Goal: Task Accomplishment & Management: Manage account settings

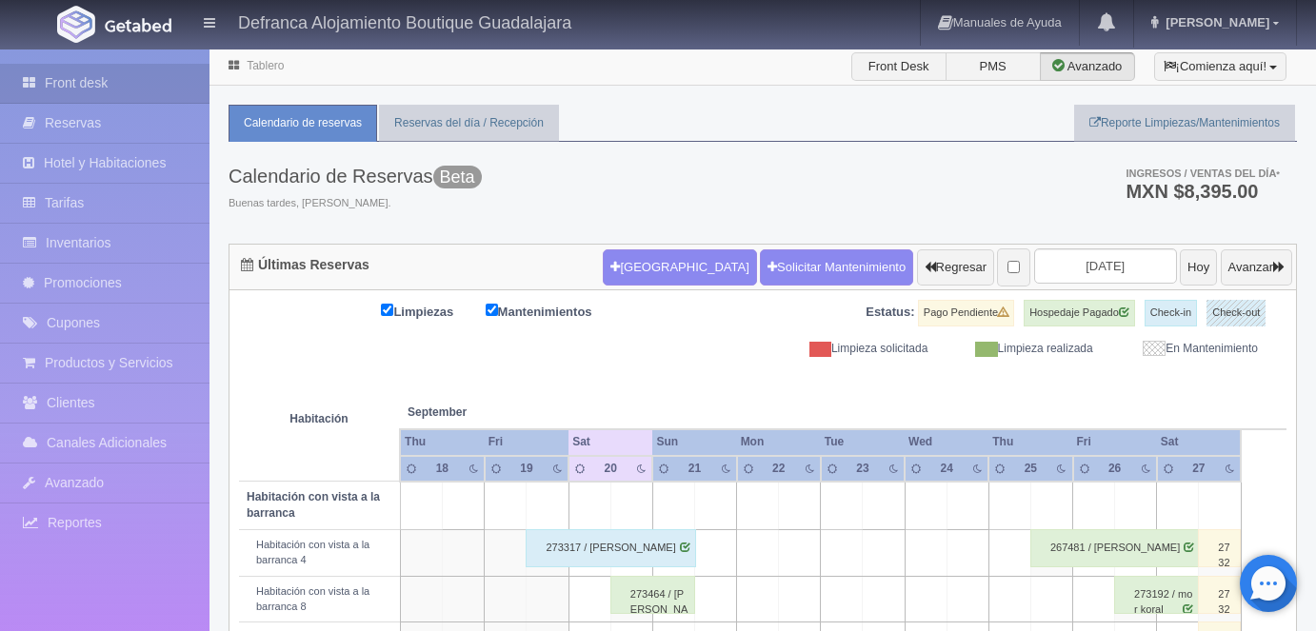
scroll to position [359, 0]
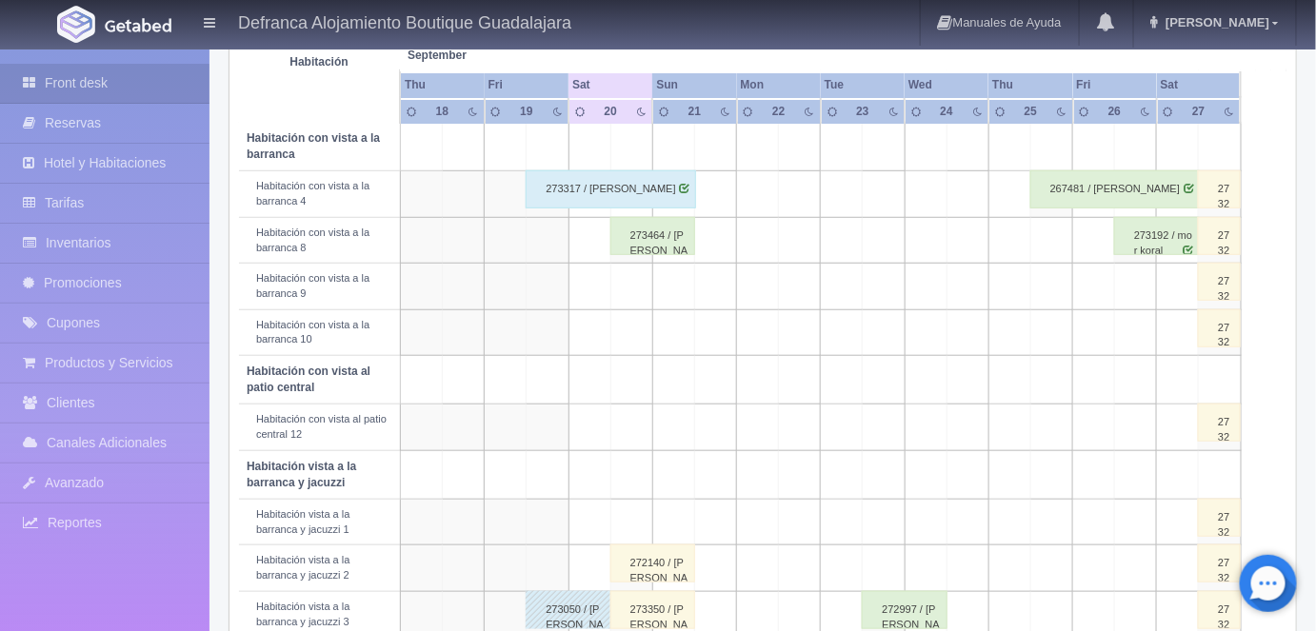
click at [655, 241] on div "273464 / Alex Saldana" at bounding box center [652, 236] width 85 height 38
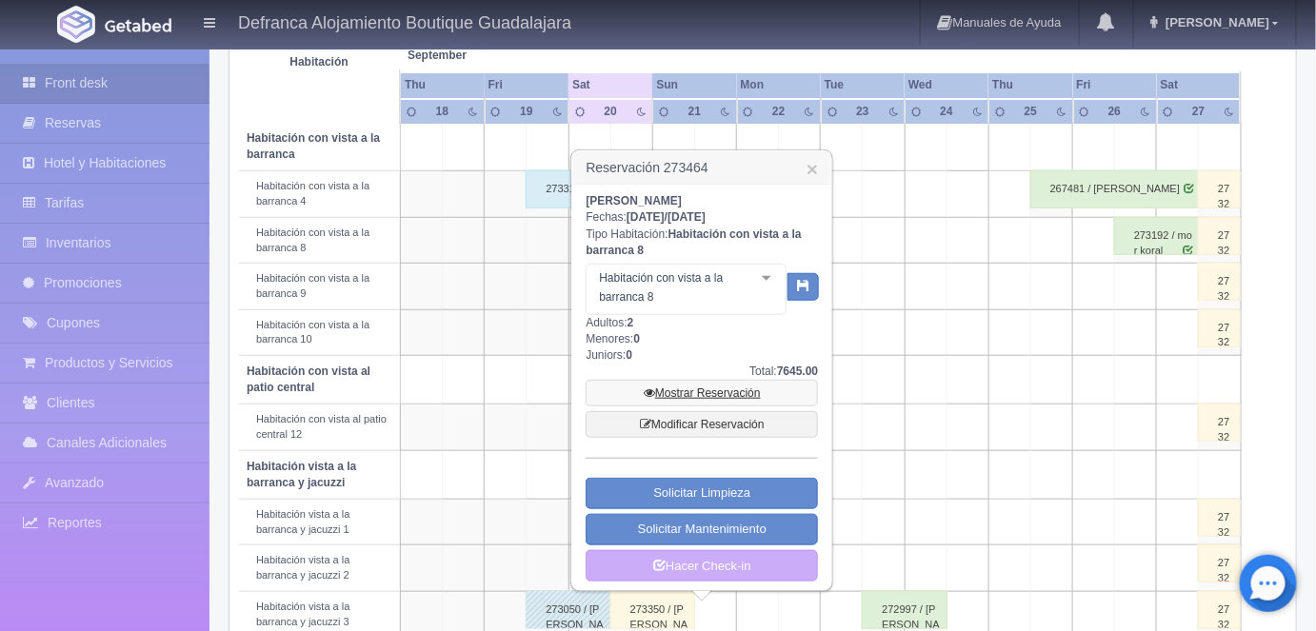
click at [697, 397] on link "Mostrar Reservación" at bounding box center [702, 393] width 232 height 27
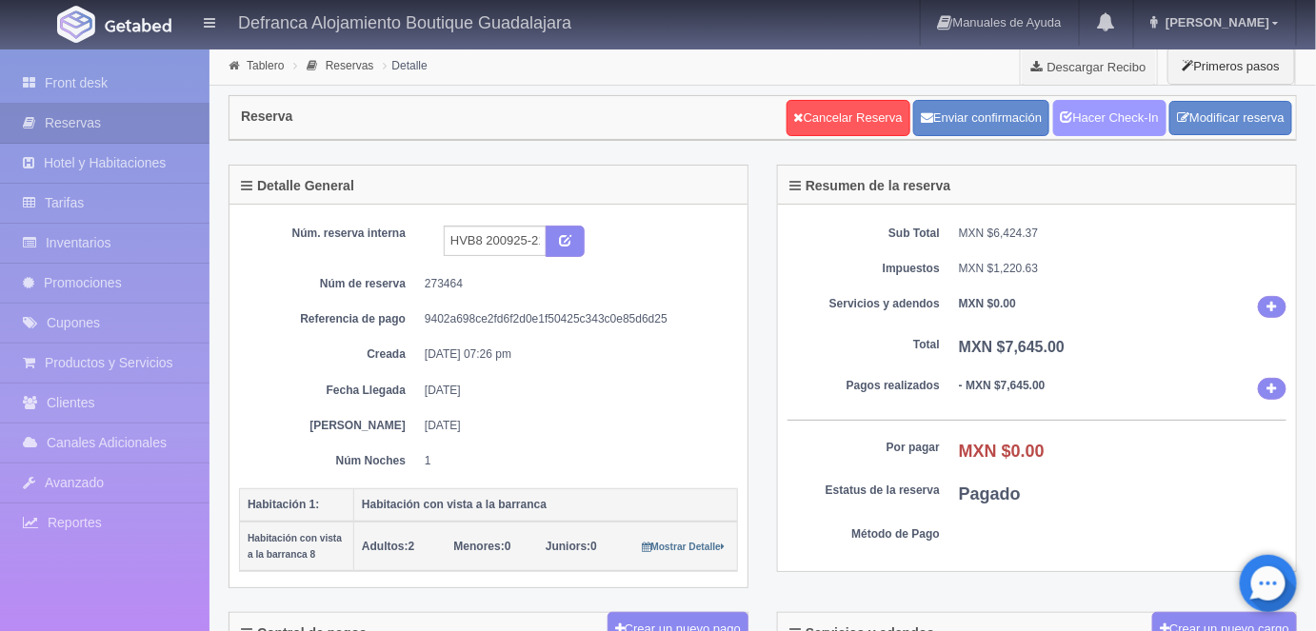
click at [1086, 117] on link "Hacer Check-In" at bounding box center [1109, 118] width 113 height 36
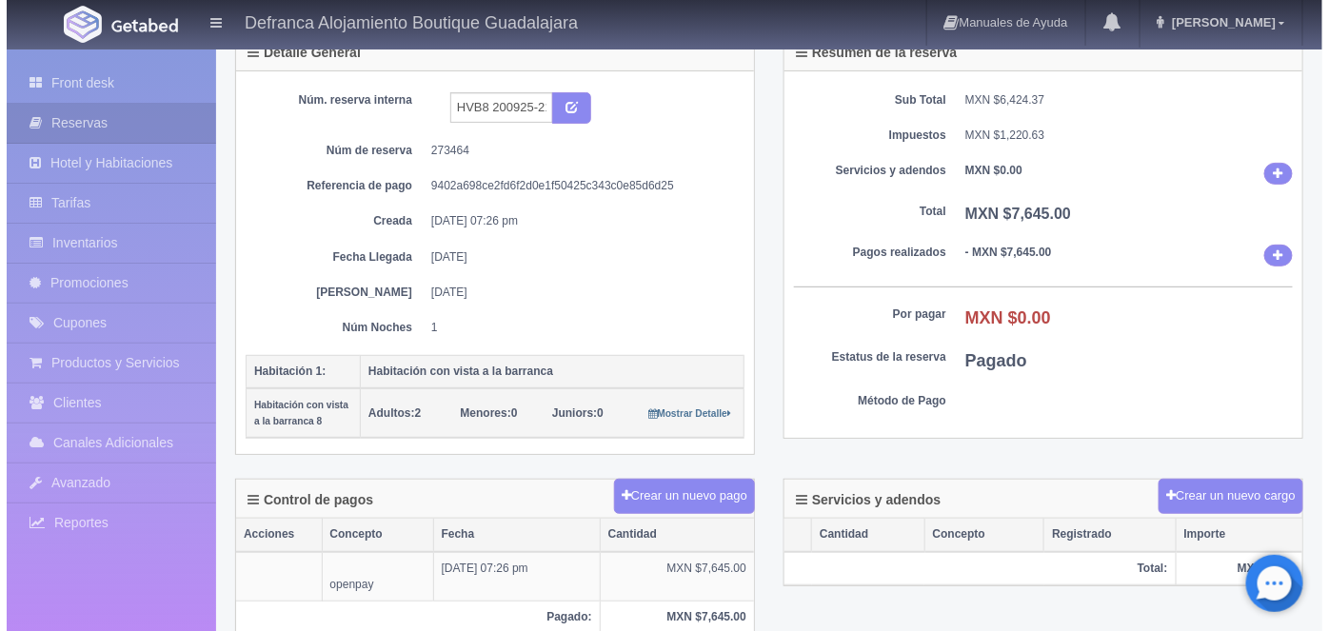
scroll to position [144, 0]
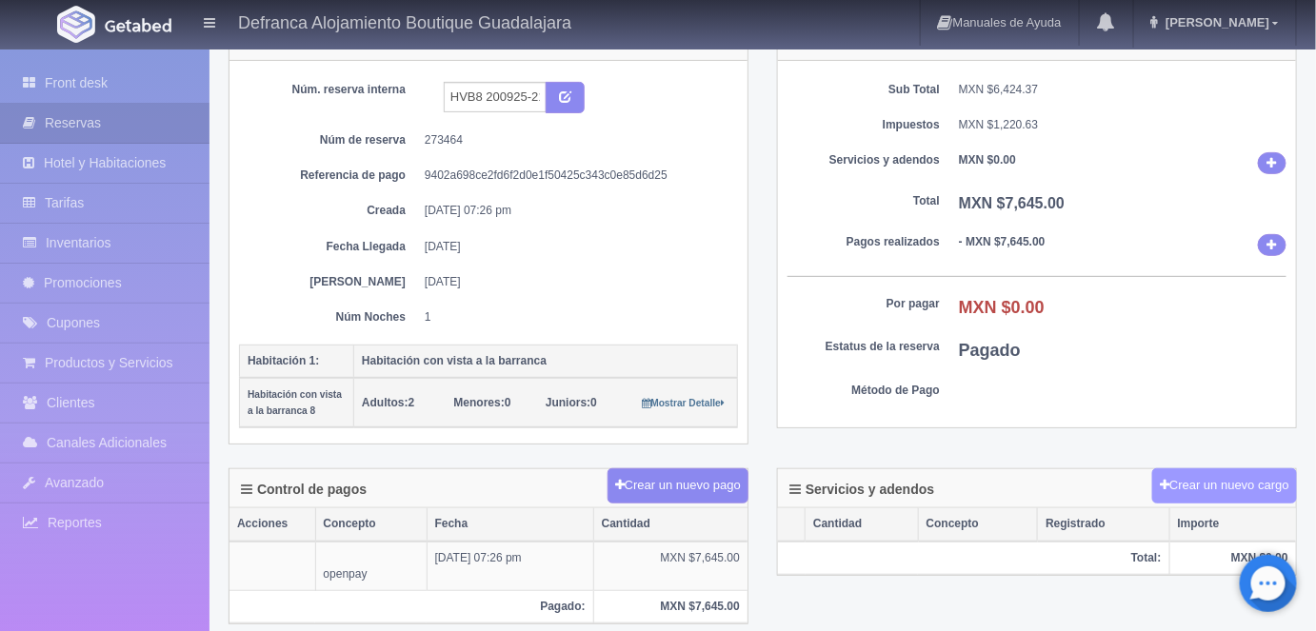
click at [1207, 481] on button "Crear un nuevo cargo" at bounding box center [1224, 485] width 145 height 35
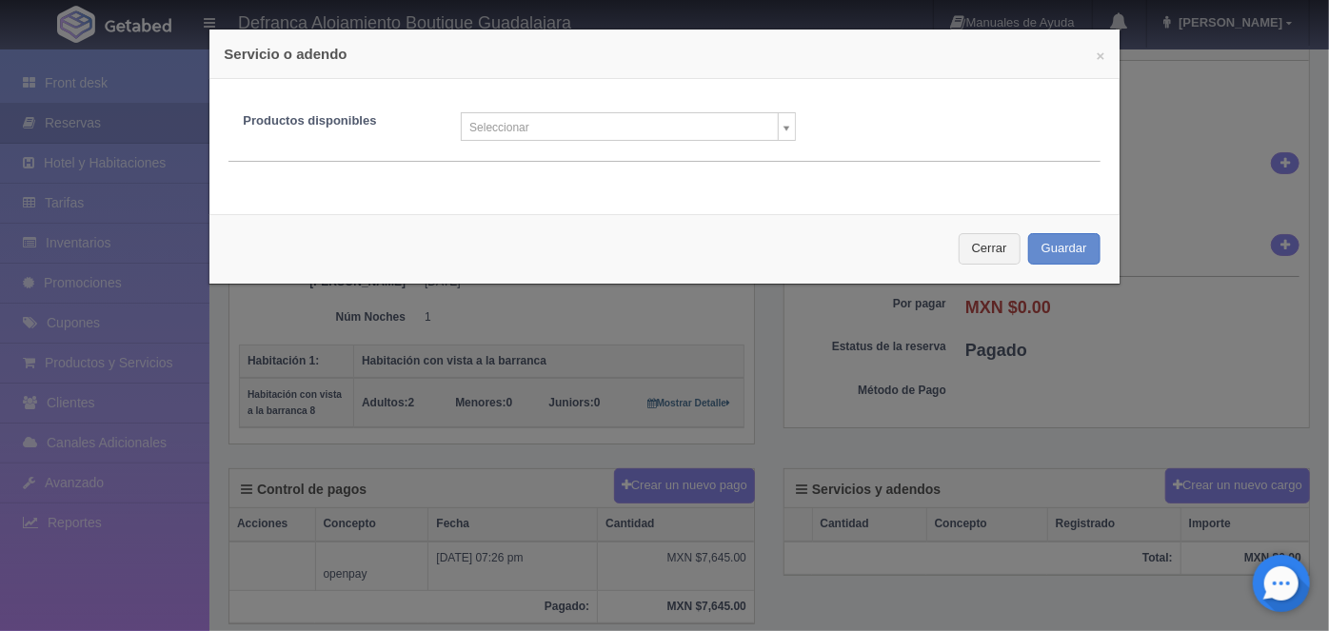
click at [778, 134] on body "Defranca Alojamiento Boutique Guadalajara Manuales de Ayuda Actualizaciones rec…" at bounding box center [664, 573] width 1329 height 1339
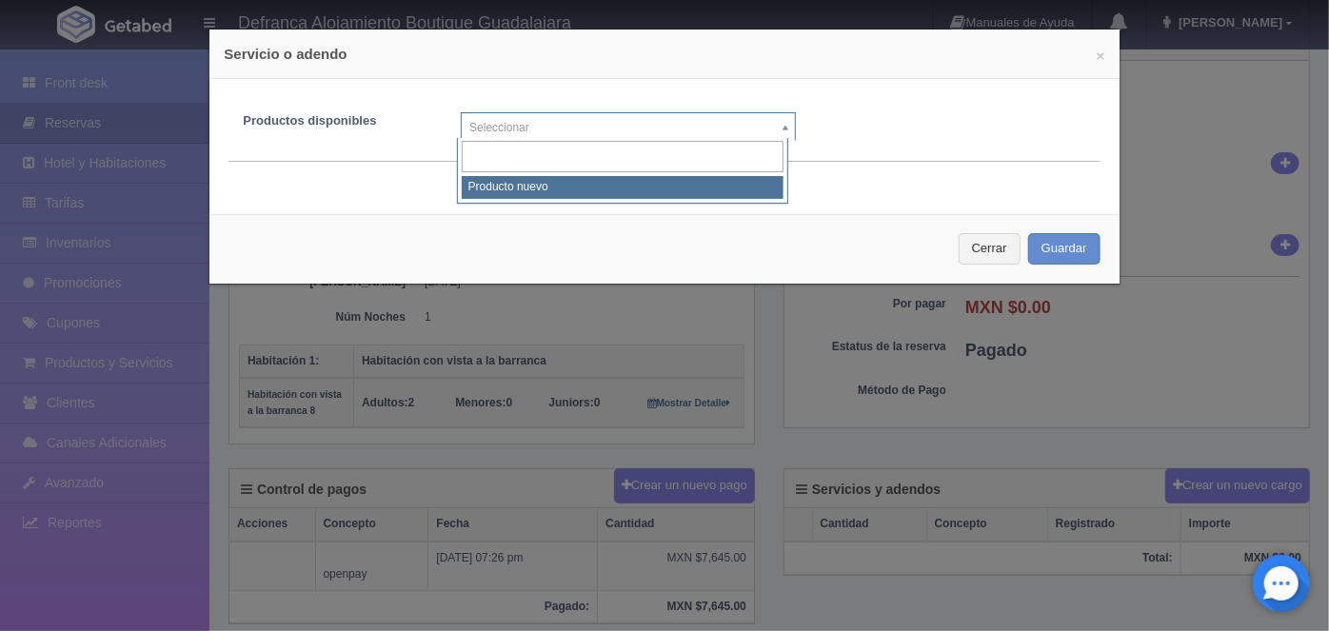
select select "0"
type input "1"
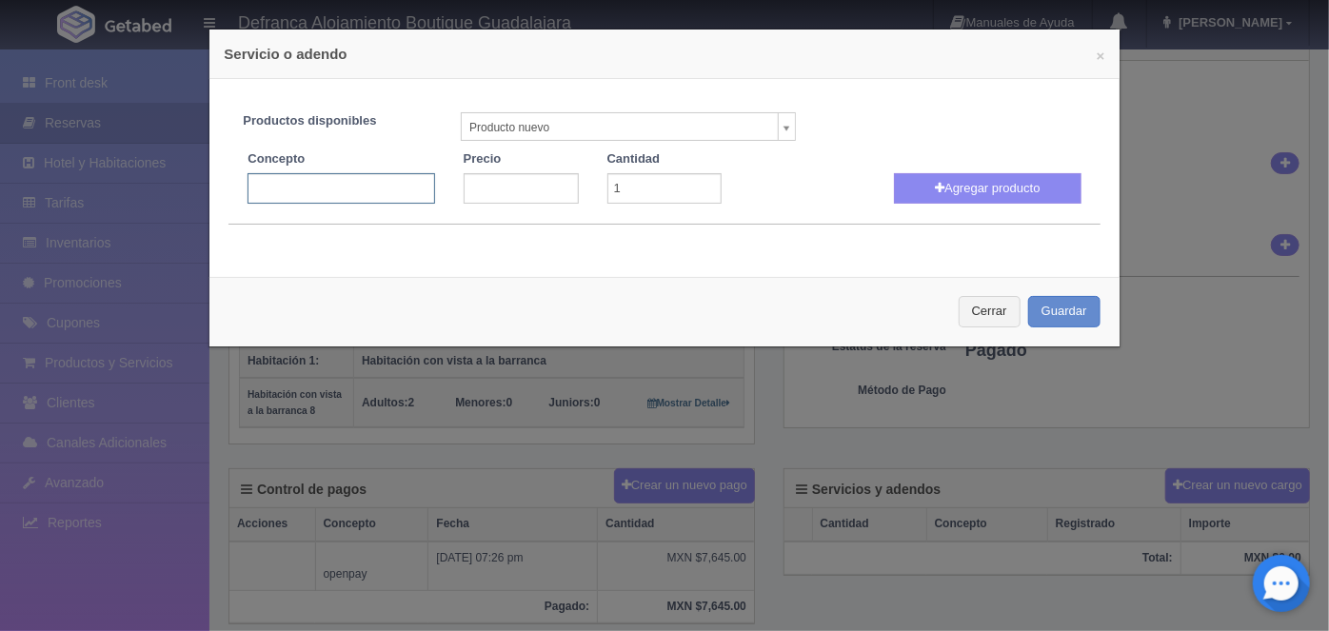
click at [262, 185] on input "text" at bounding box center [341, 188] width 187 height 30
type input "Persona Extra en Habitación"
click at [487, 187] on input "number" at bounding box center [521, 188] width 115 height 30
type input "1600"
click at [951, 188] on button "Agregar producto" at bounding box center [987, 188] width 187 height 30
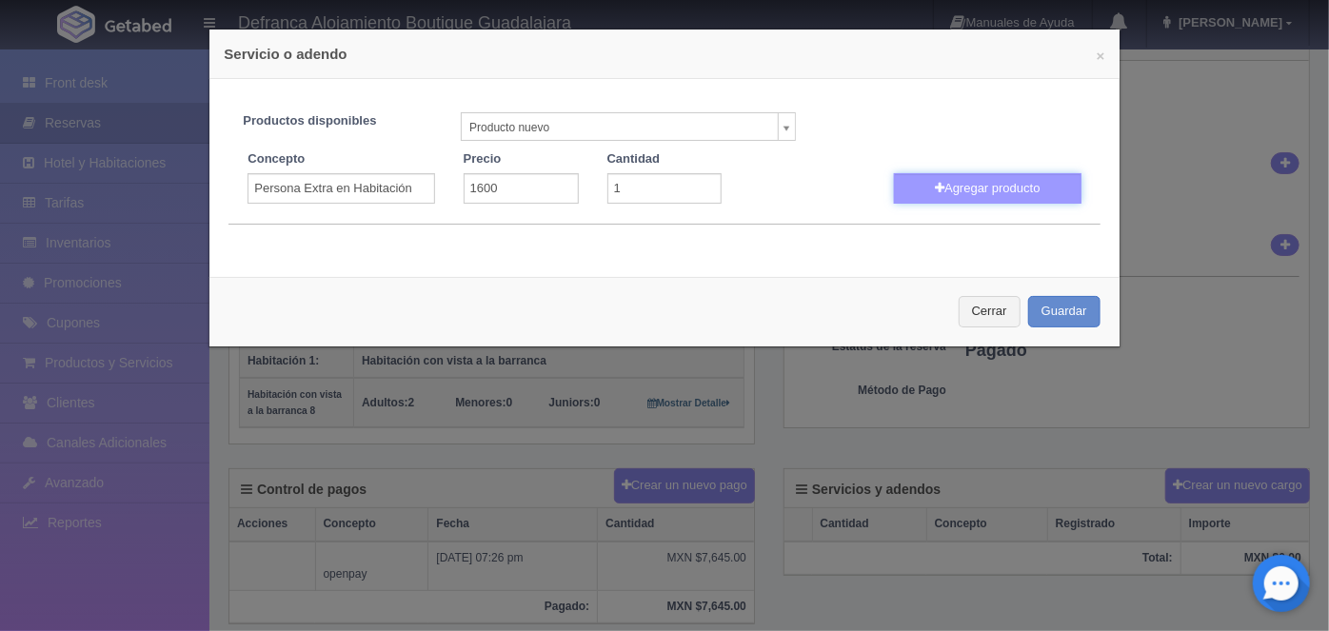
select select
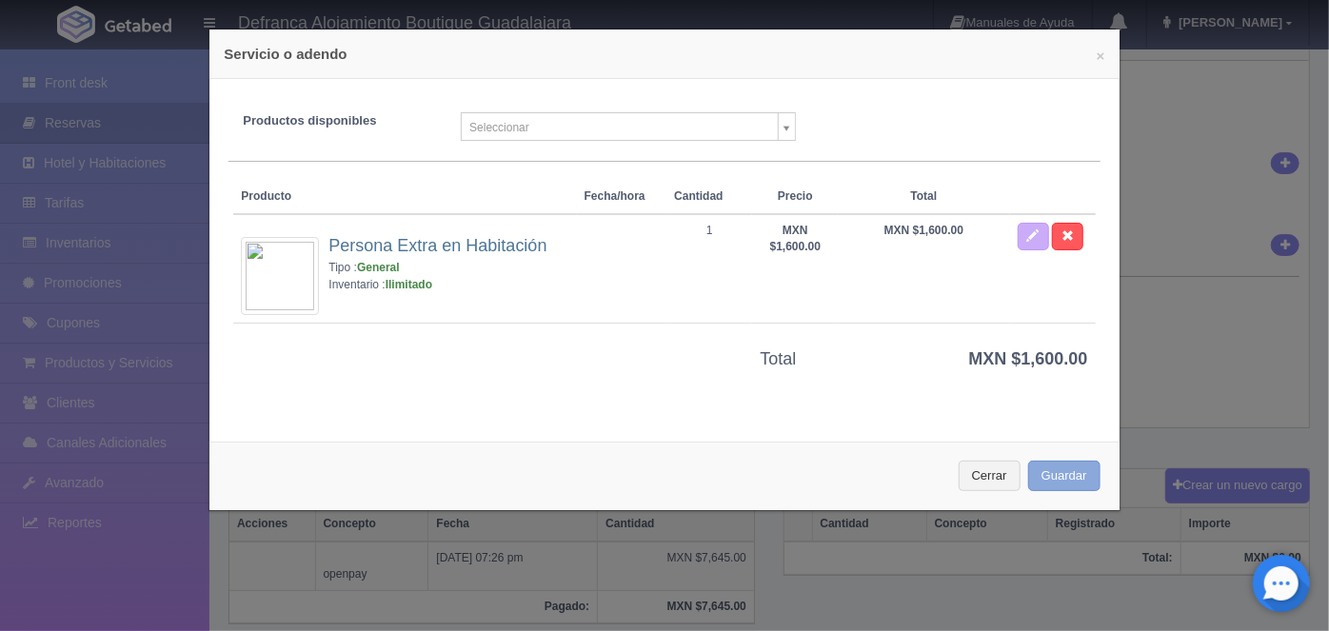
click at [1045, 469] on button "Guardar" at bounding box center [1064, 476] width 72 height 31
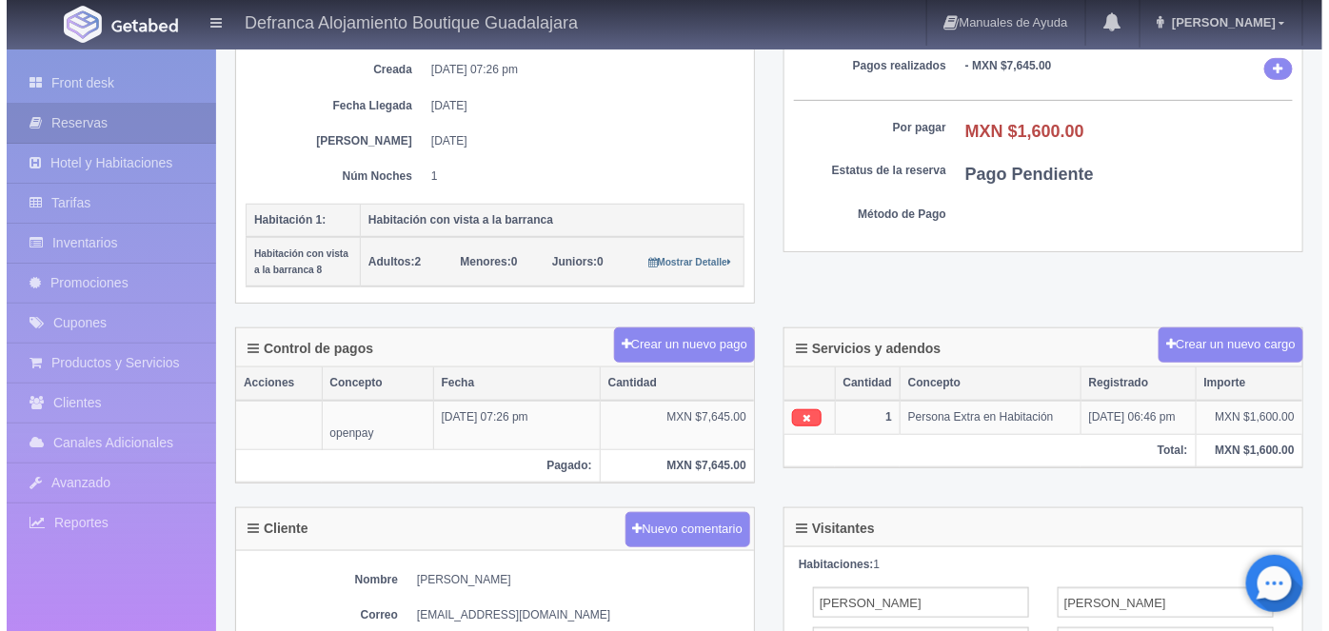
scroll to position [287, 0]
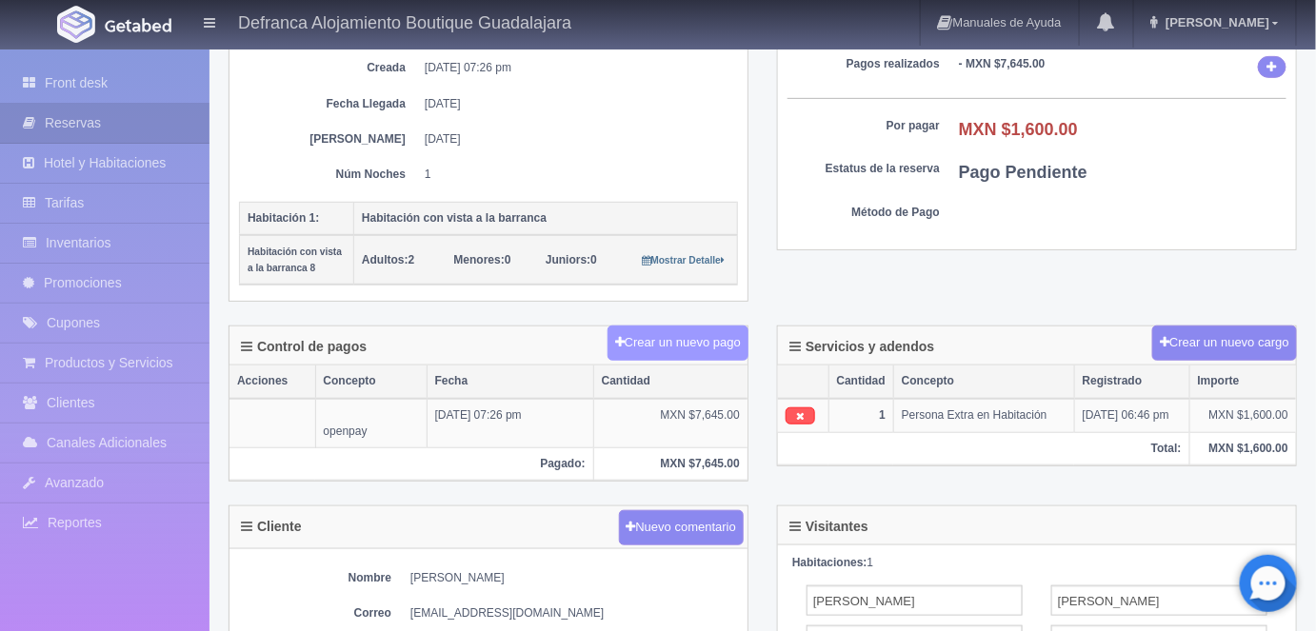
click at [681, 340] on button "Crear un nuevo pago" at bounding box center [677, 343] width 141 height 35
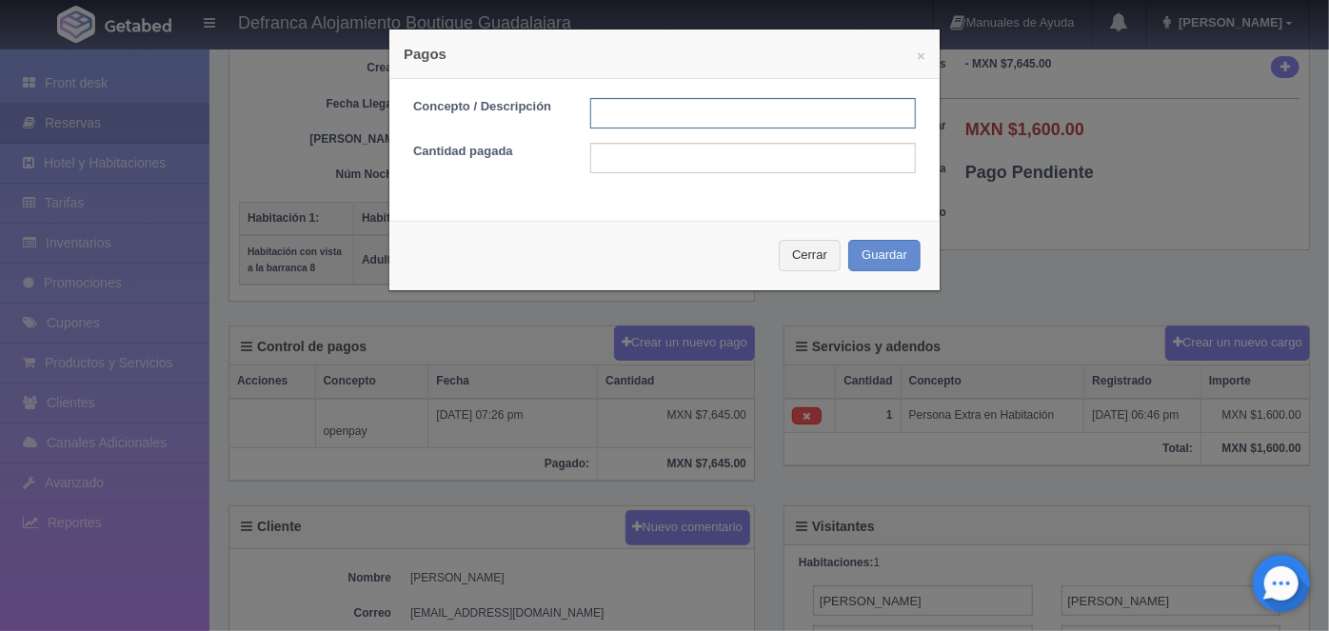
click at [612, 114] on input "text" at bounding box center [753, 113] width 326 height 30
type input "h"
type input "HOSPEDAJE PAGADO CON TARJETA"
click at [604, 162] on input "text" at bounding box center [753, 158] width 326 height 30
type input "1600.00"
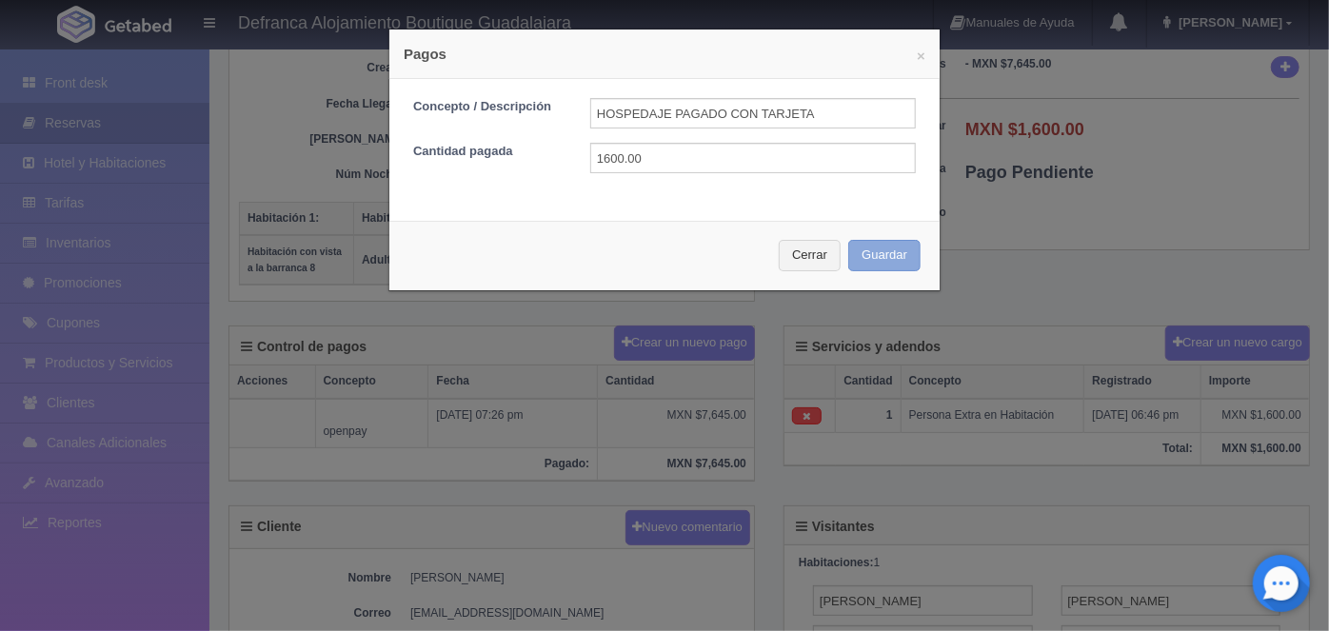
click at [876, 255] on button "Guardar" at bounding box center [884, 255] width 72 height 31
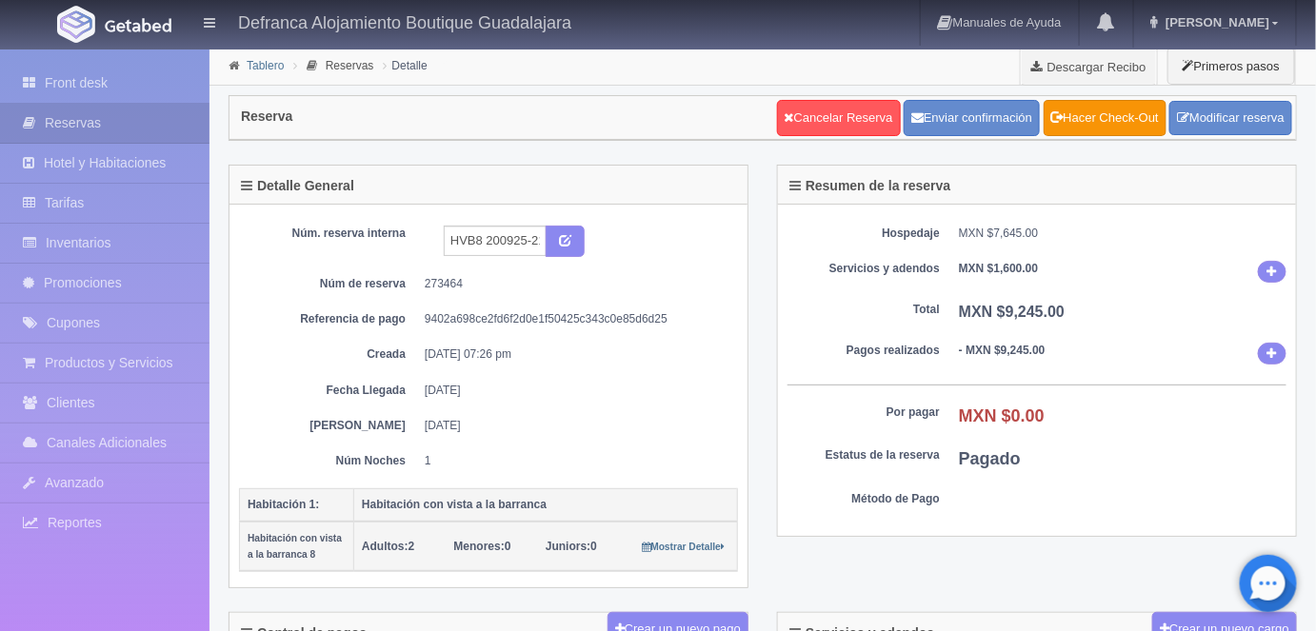
click at [253, 63] on link "Tablero" at bounding box center [265, 65] width 37 height 13
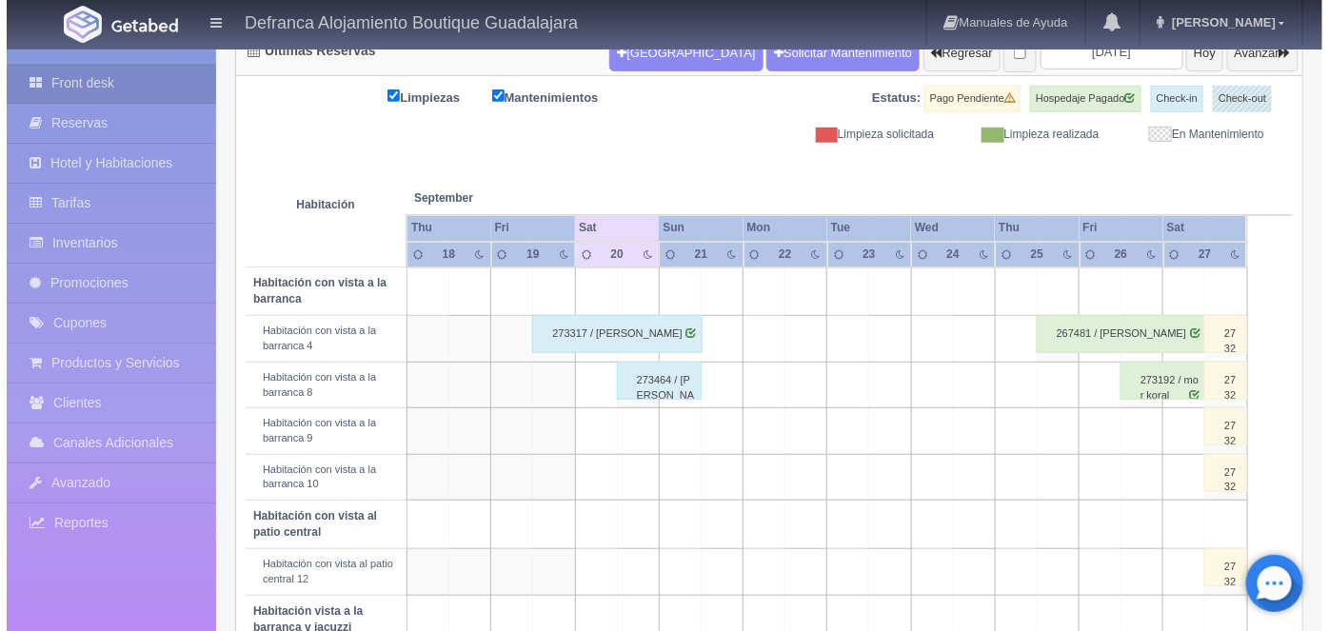
scroll to position [229, 0]
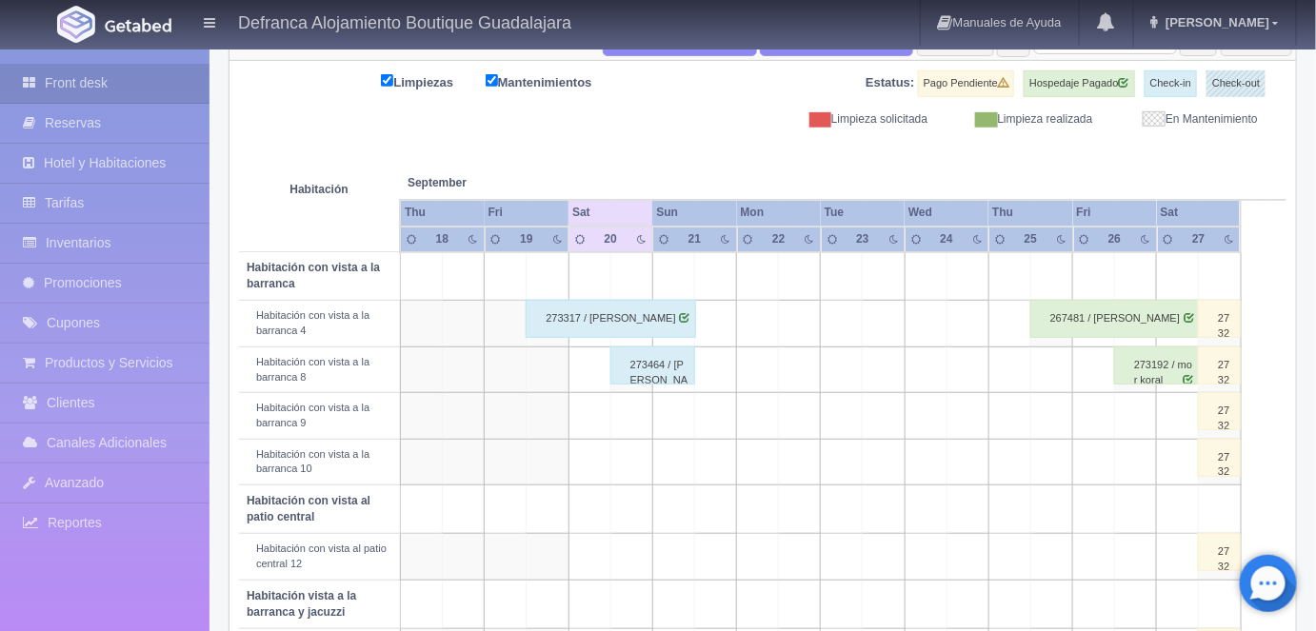
click at [634, 413] on td at bounding box center [631, 416] width 42 height 46
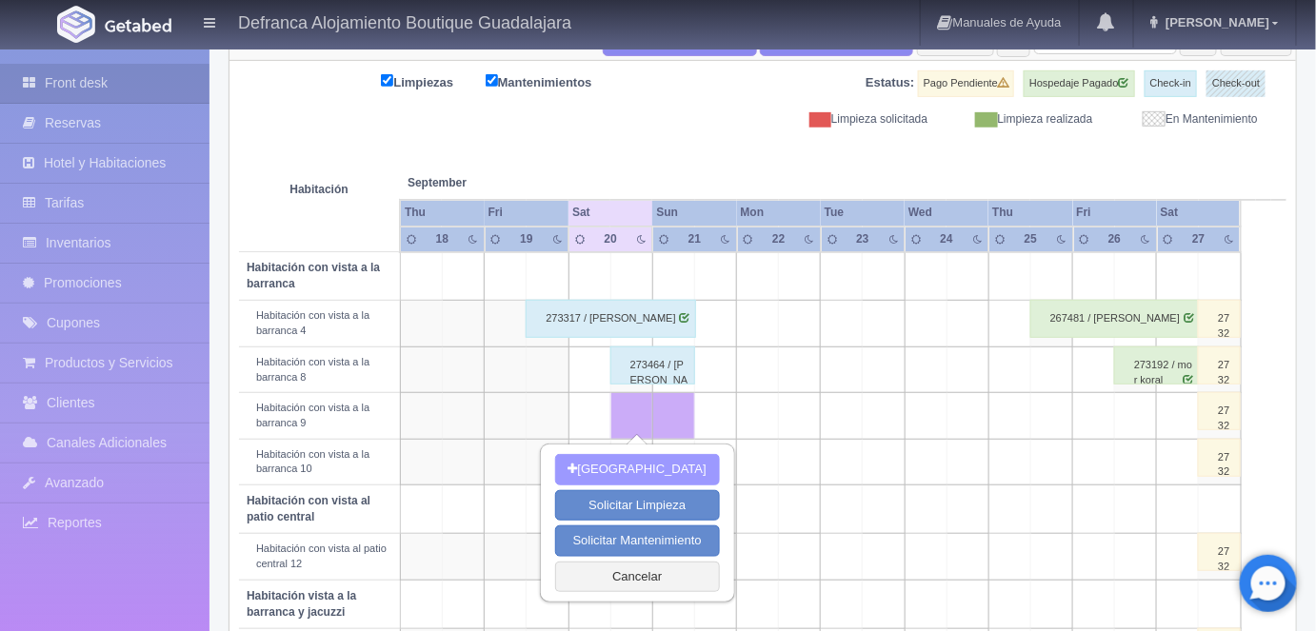
click at [623, 468] on button "[GEOGRAPHIC_DATA]" at bounding box center [637, 469] width 165 height 31
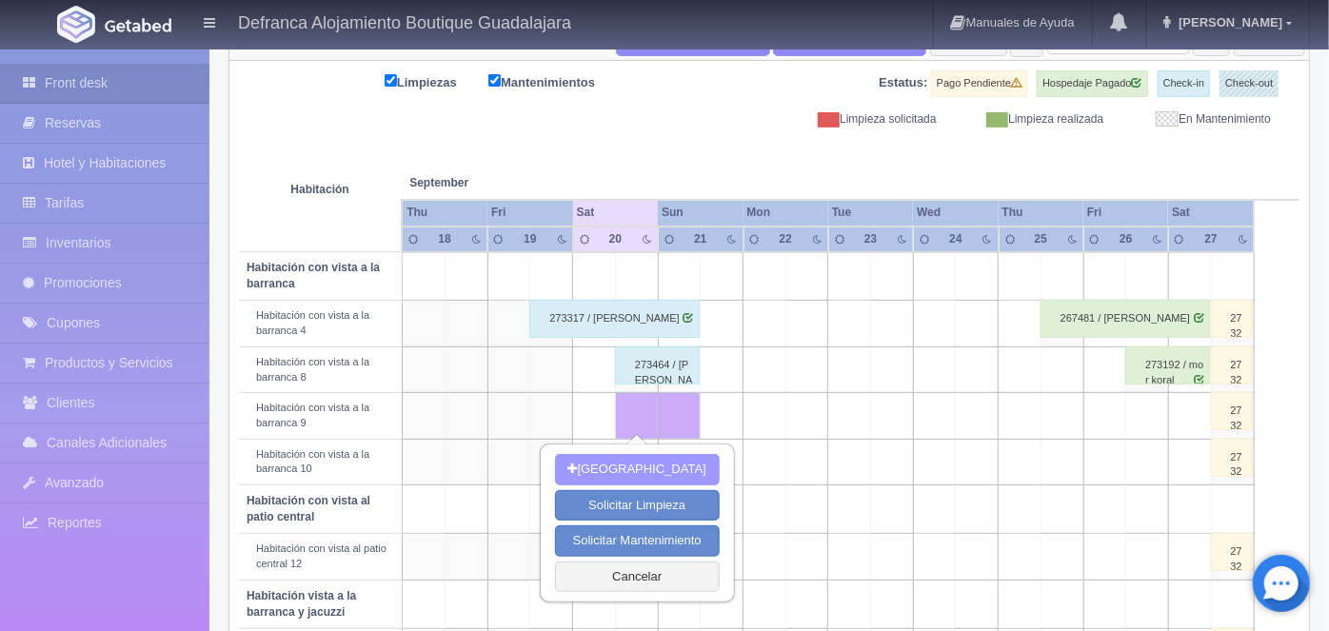
type input "[DATE]"
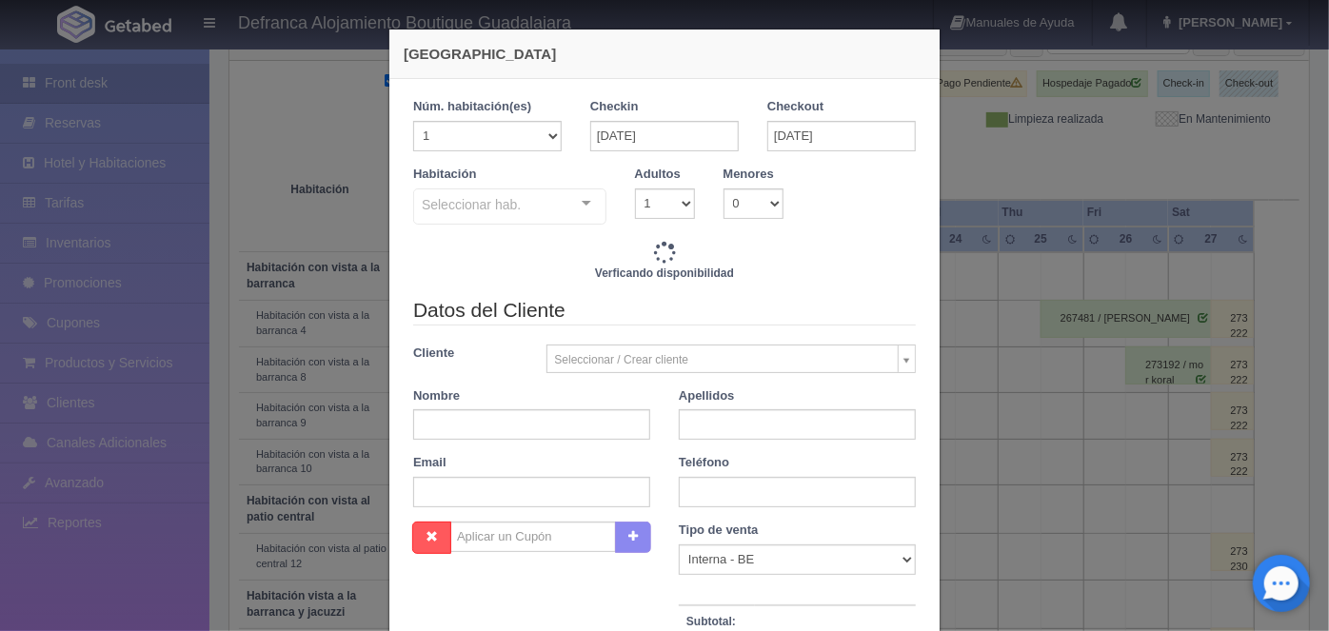
checkbox input "false"
type input "7645.00"
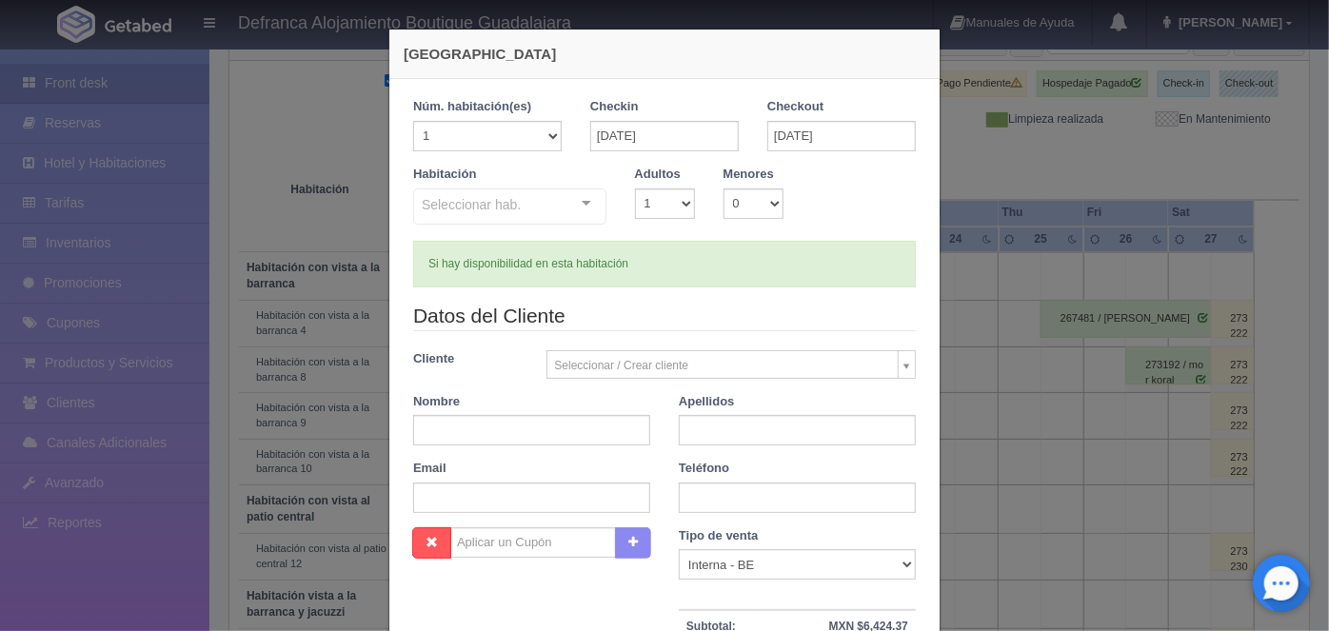
checkbox input "false"
click at [416, 426] on input "text" at bounding box center [531, 430] width 237 height 30
type input "g"
click at [675, 211] on select "1 2 3 4 5 6 7 8 9 10" at bounding box center [665, 204] width 60 height 30
select select "2"
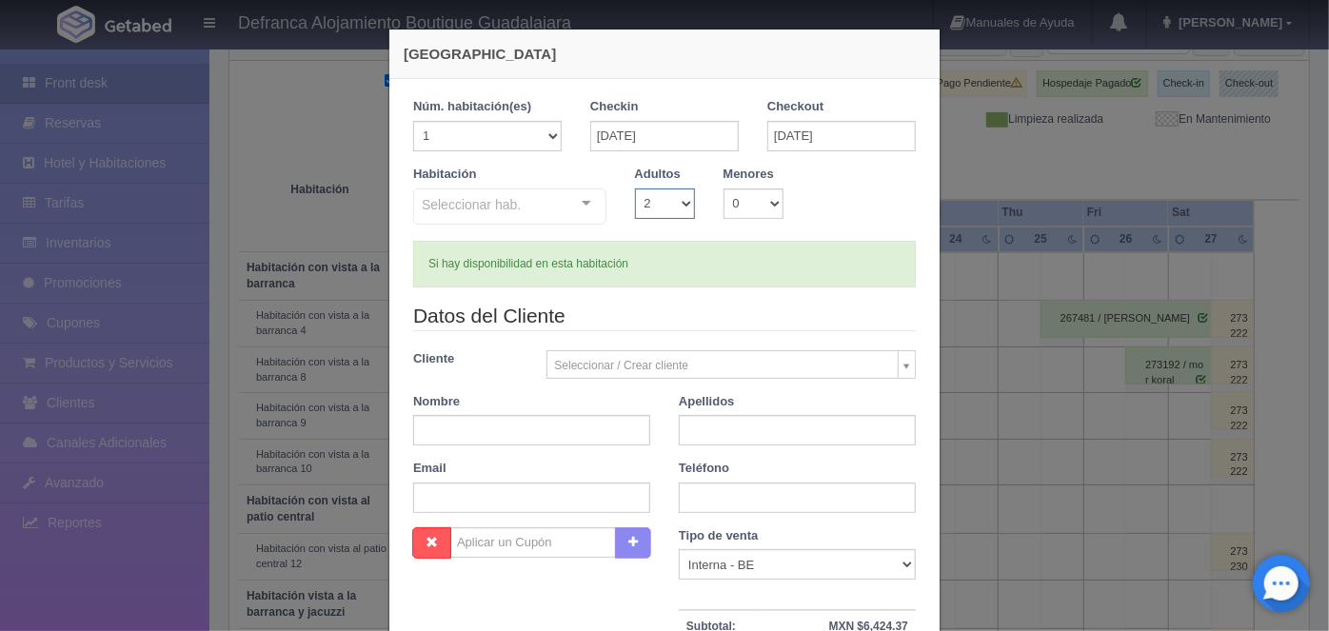
click at [635, 189] on select "1 2 3 4 5 6 7 8 9 10" at bounding box center [665, 204] width 60 height 30
checkbox input "false"
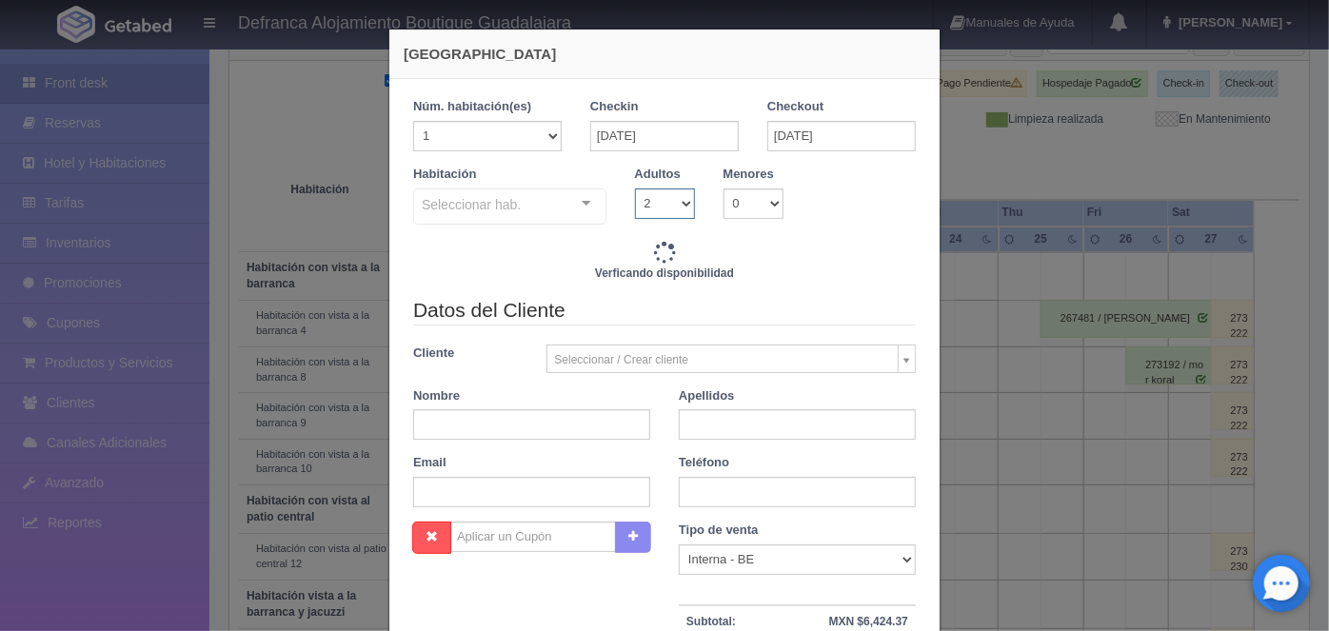
type input "7645.00"
checkbox input "false"
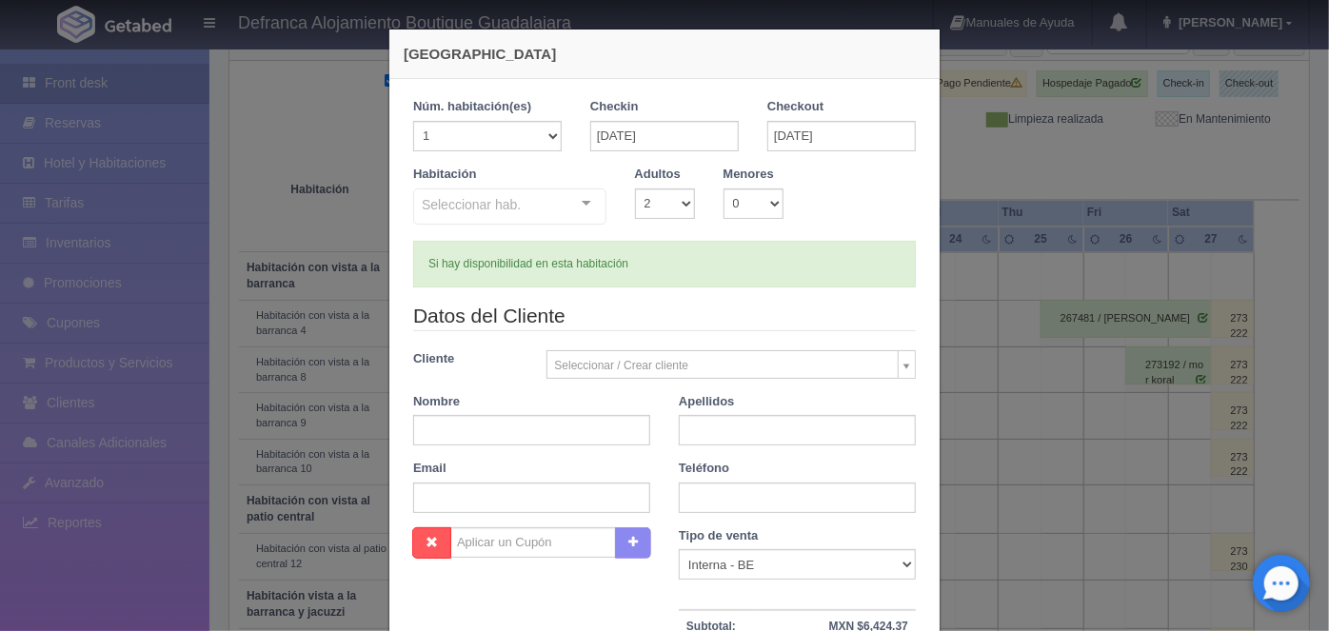
click at [583, 204] on div at bounding box center [586, 203] width 38 height 29
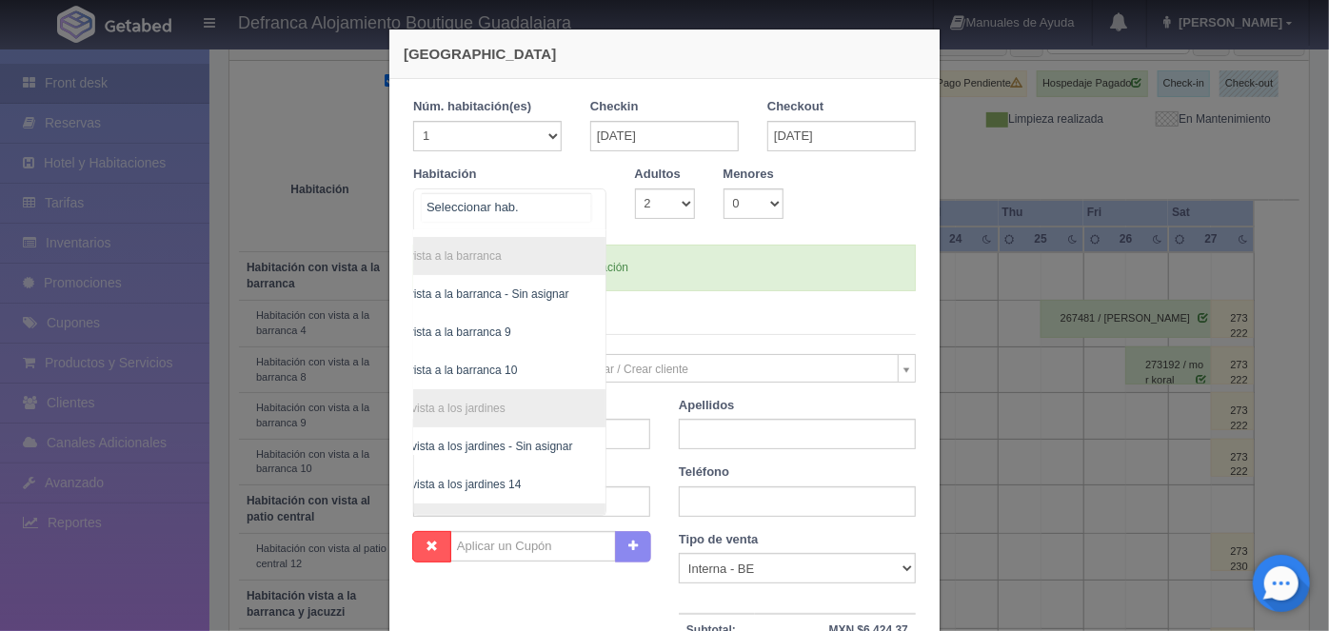
scroll to position [268, 109]
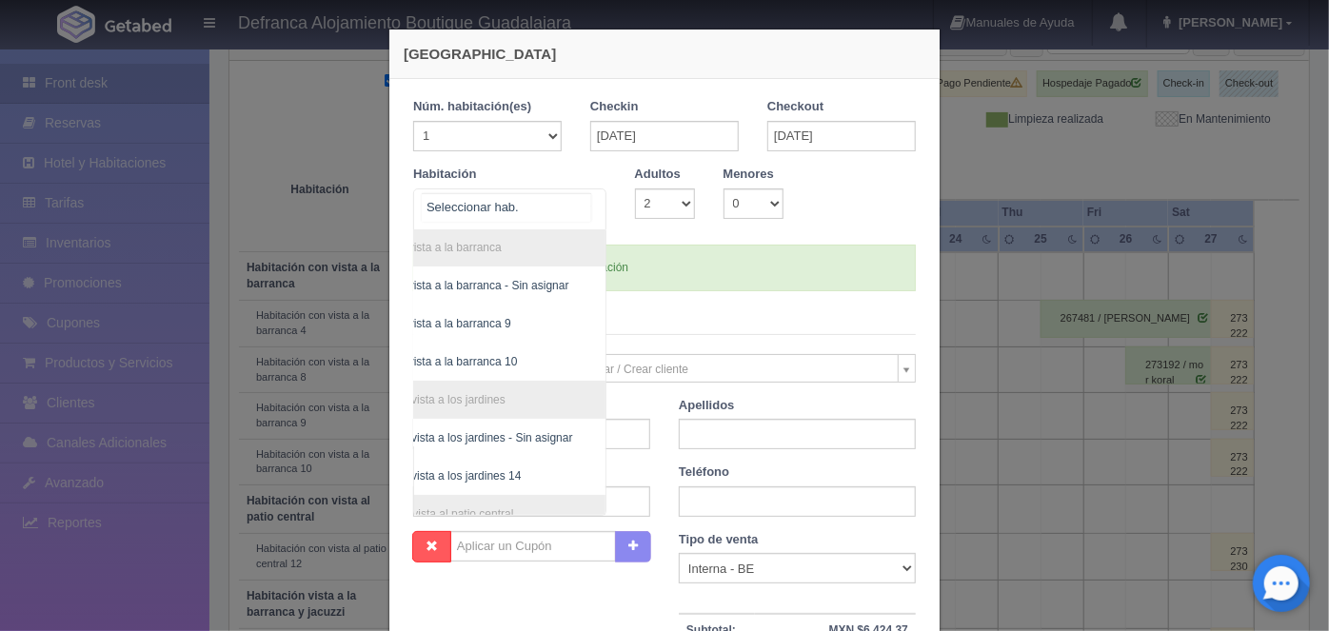
click at [474, 323] on span "Habitación con vista a la barranca 9" at bounding box center [420, 323] width 182 height 13
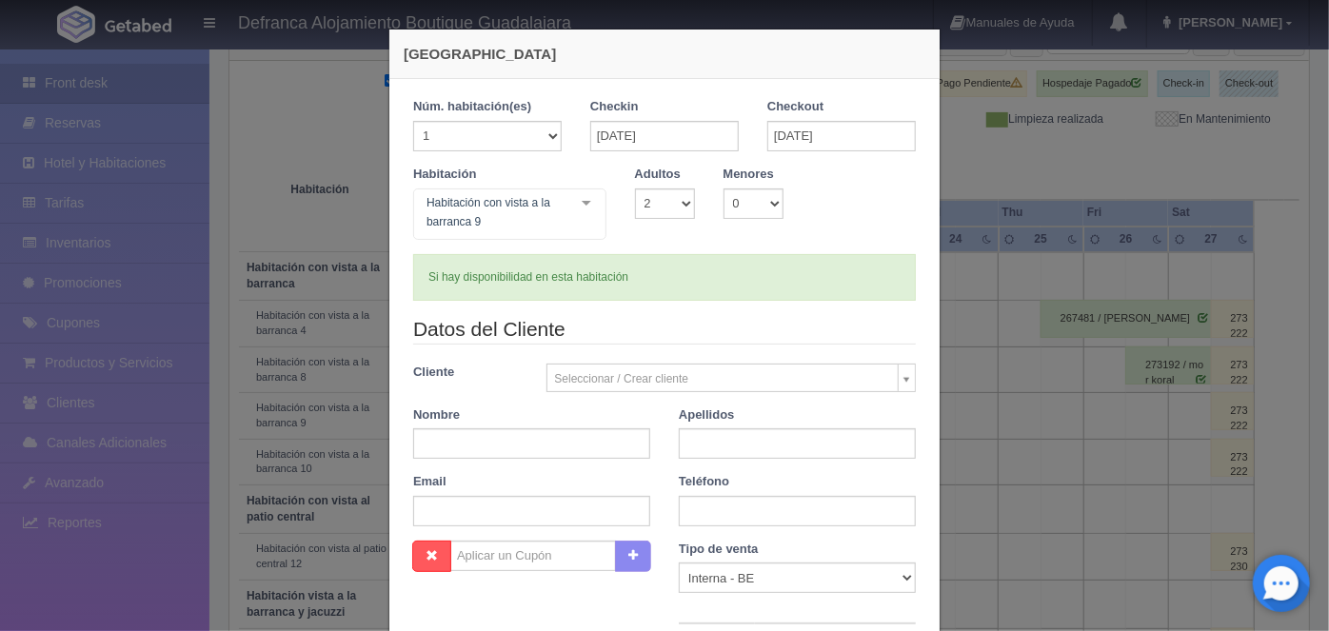
checkbox input "false"
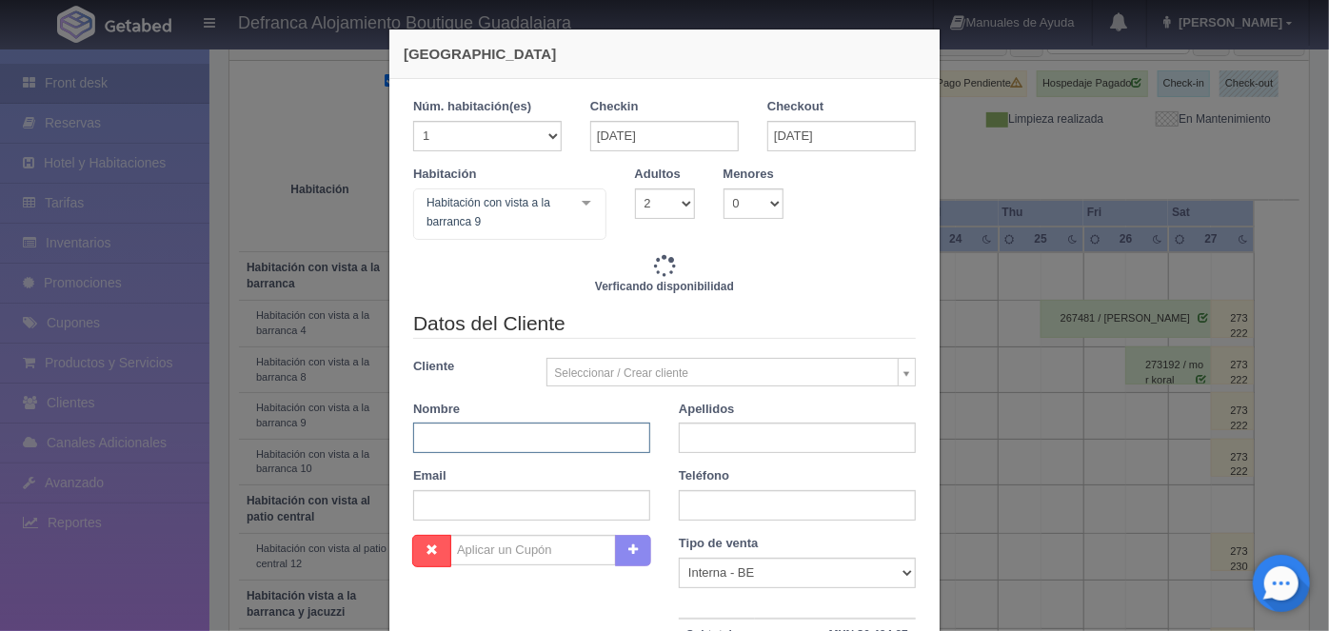
click at [431, 439] on input "text" at bounding box center [531, 438] width 237 height 30
type input "7645.00"
checkbox input "false"
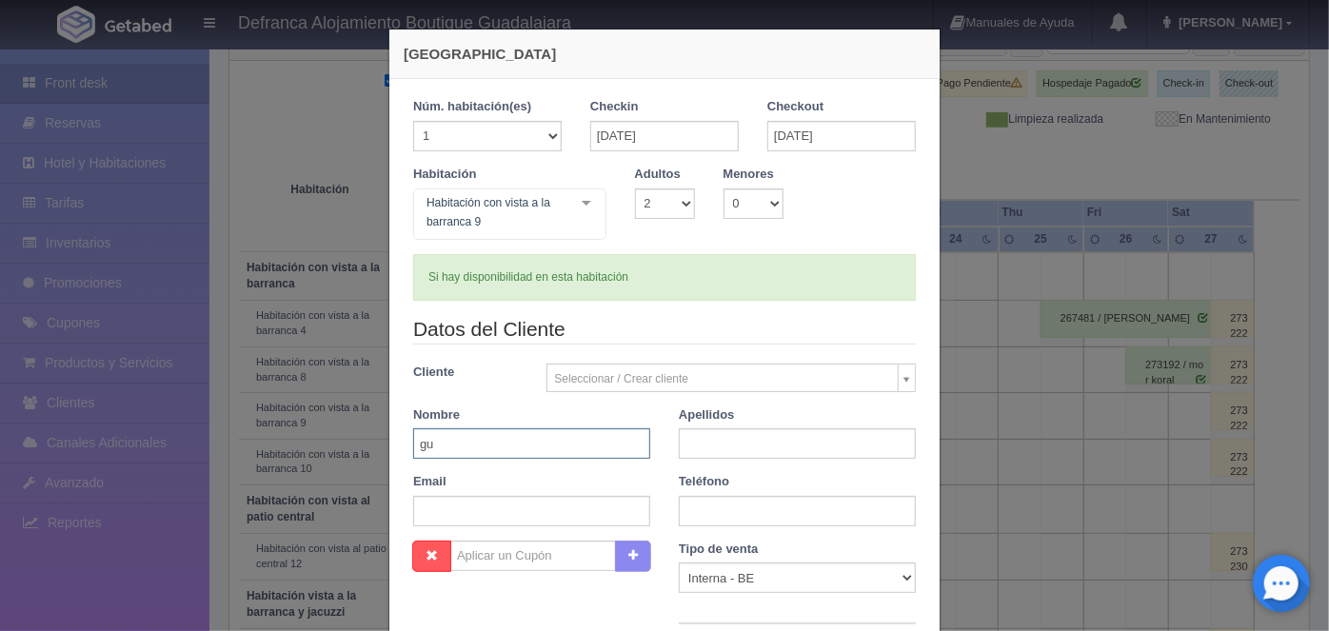
type input "g"
type input "[PERSON_NAME]"
click at [706, 447] on input "text" at bounding box center [797, 443] width 237 height 30
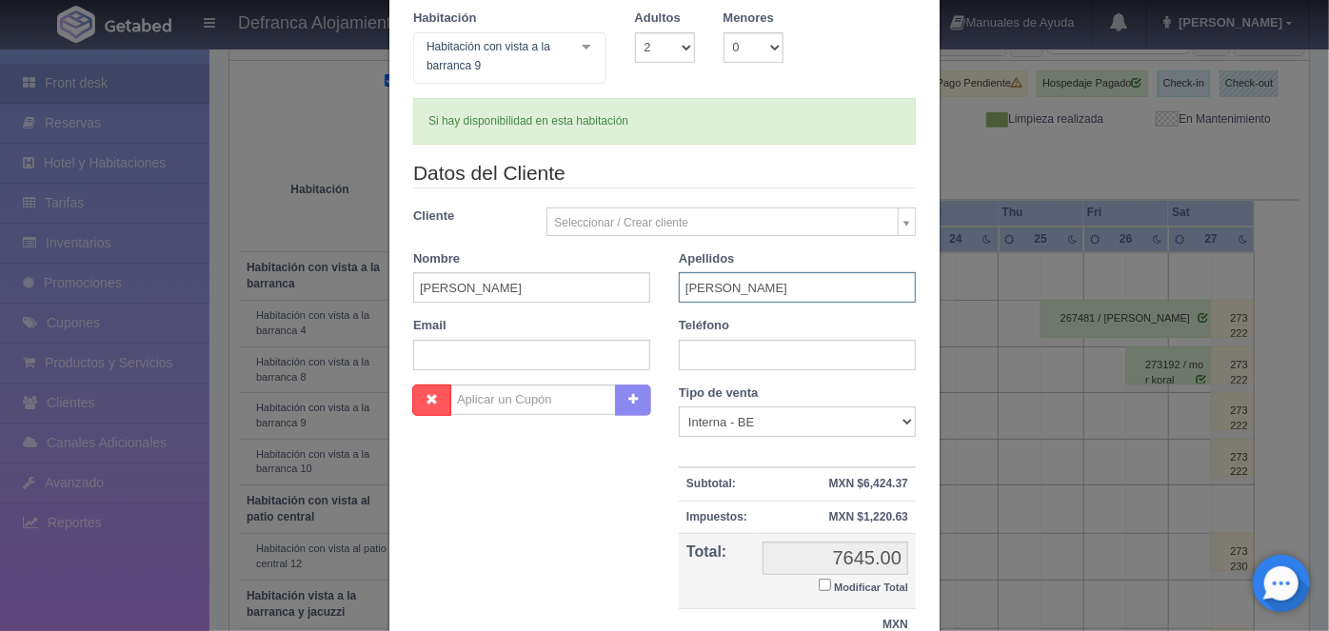
scroll to position [185, 0]
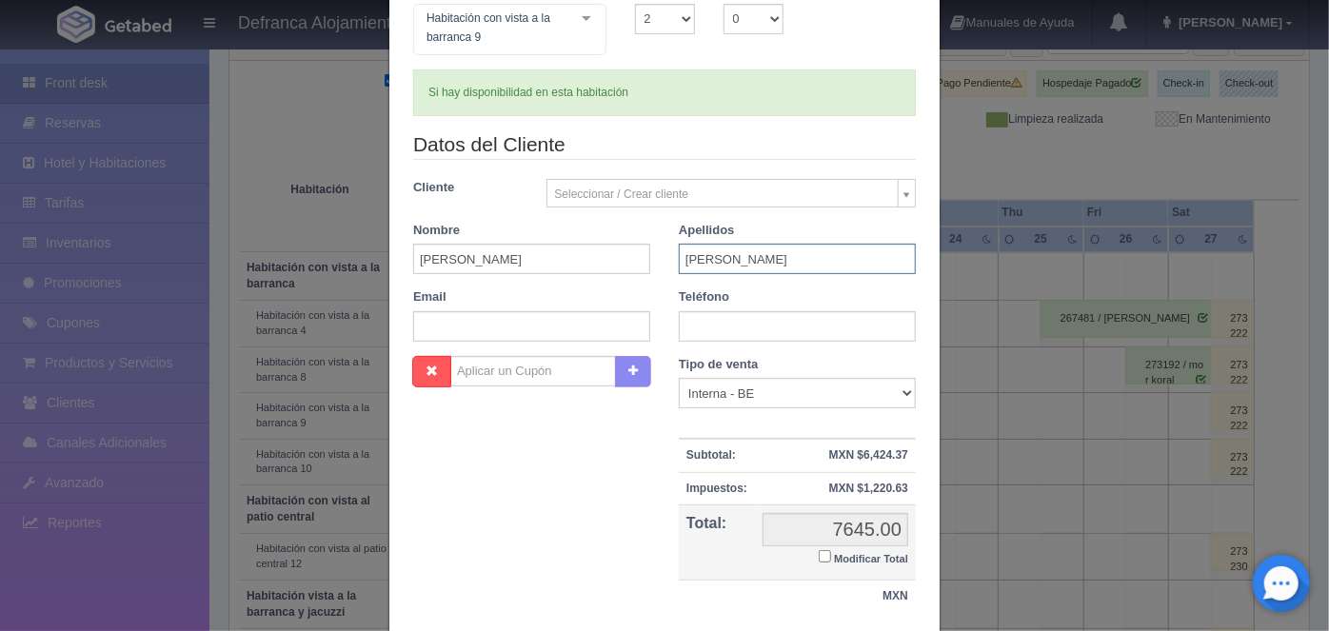
type input "[PERSON_NAME]"
click at [690, 329] on input "text" at bounding box center [797, 326] width 237 height 30
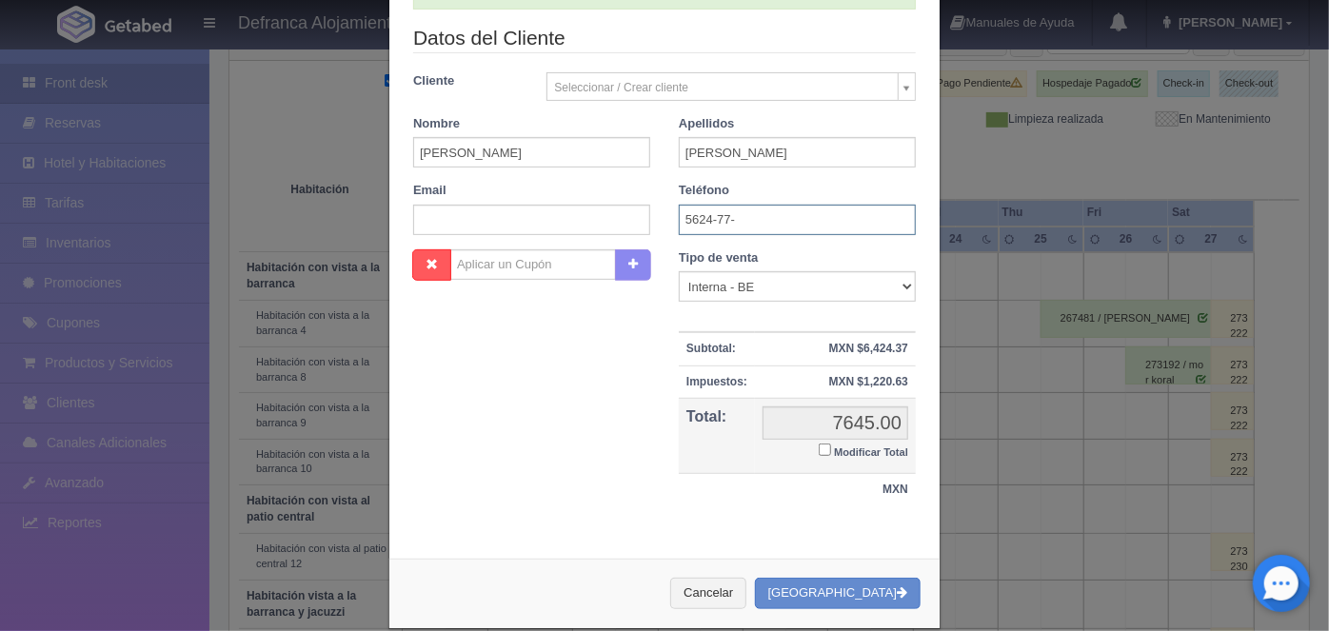
scroll to position [313, 0]
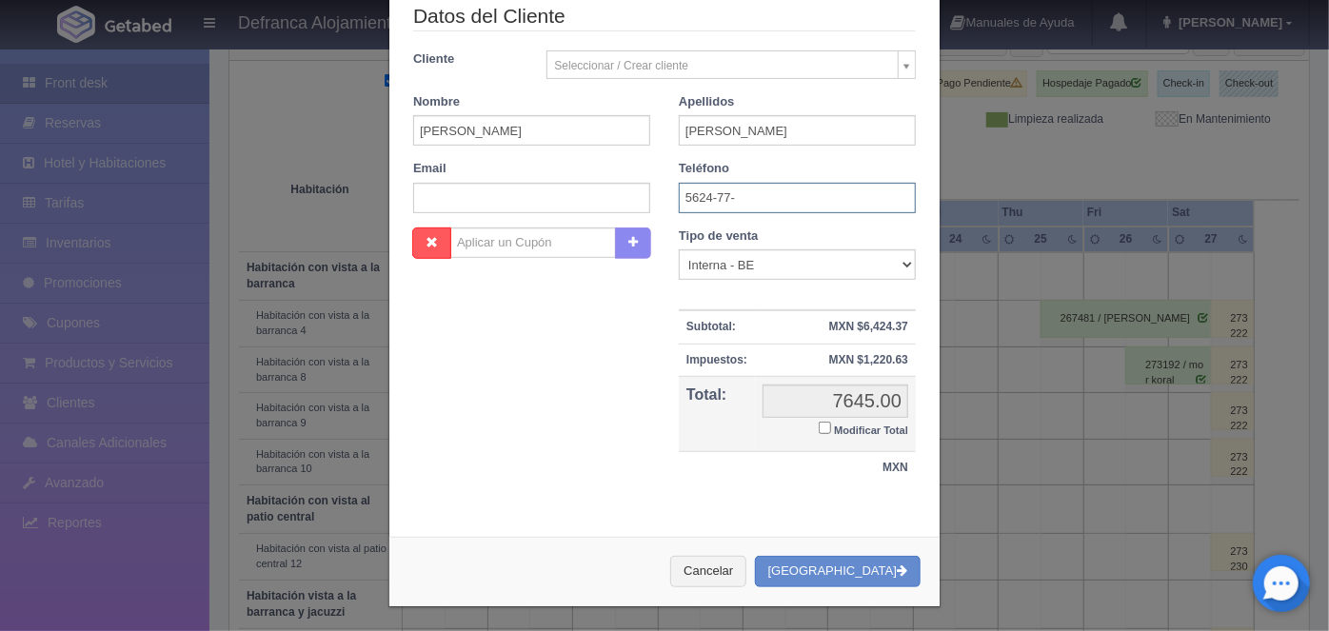
click at [751, 200] on input "5624-77-" at bounding box center [797, 198] width 237 height 30
type input "[PHONE_NUMBER]"
click at [831, 568] on button "Crear Reserva" at bounding box center [838, 571] width 166 height 31
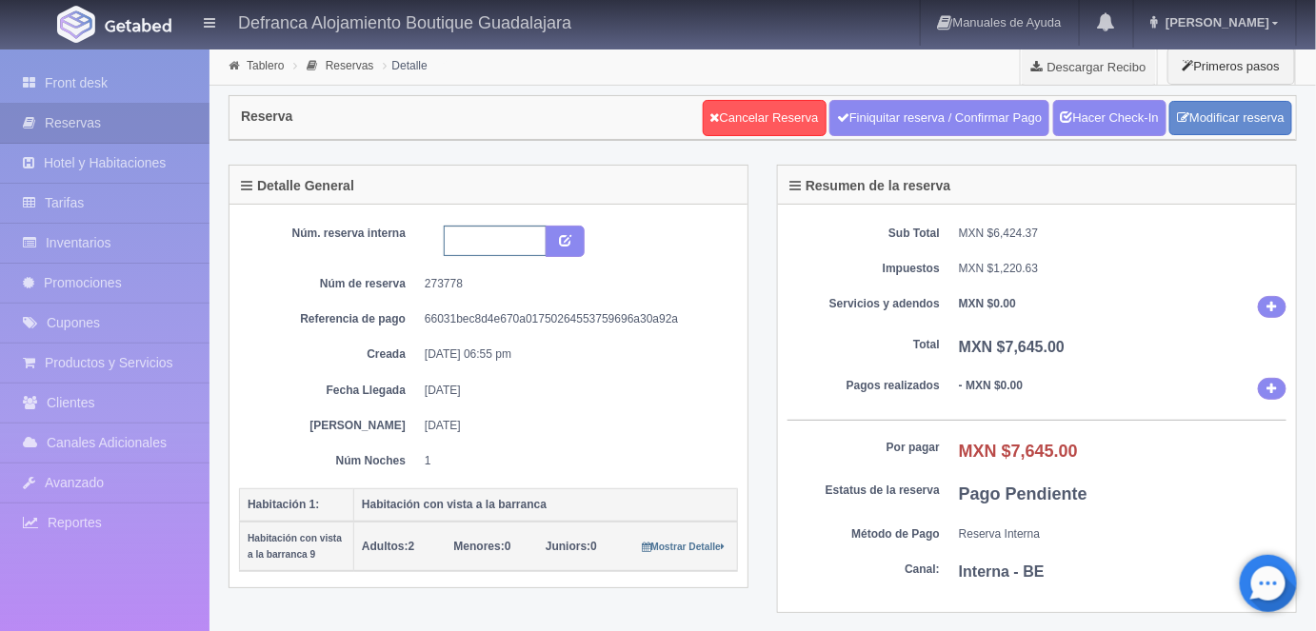
click at [456, 243] on input "text" at bounding box center [495, 241] width 103 height 30
type input "HVB9 200925 210925"
click at [566, 236] on icon "submit" at bounding box center [565, 239] width 12 height 12
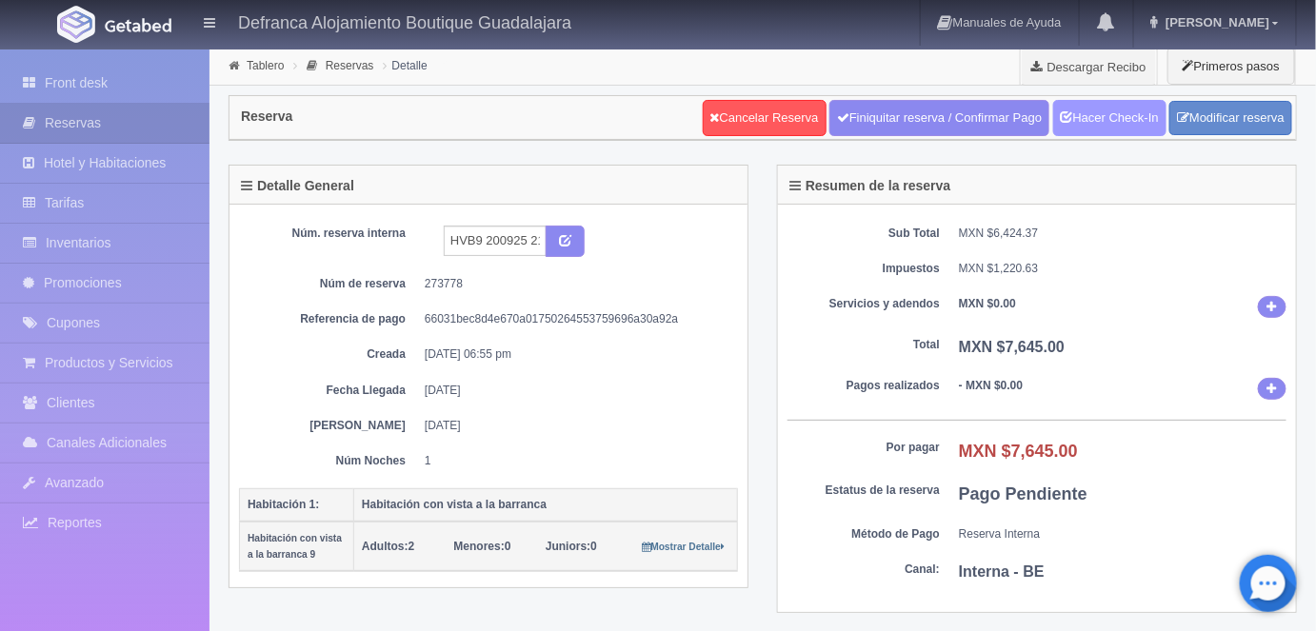
click at [1101, 120] on link "Hacer Check-In" at bounding box center [1109, 118] width 113 height 36
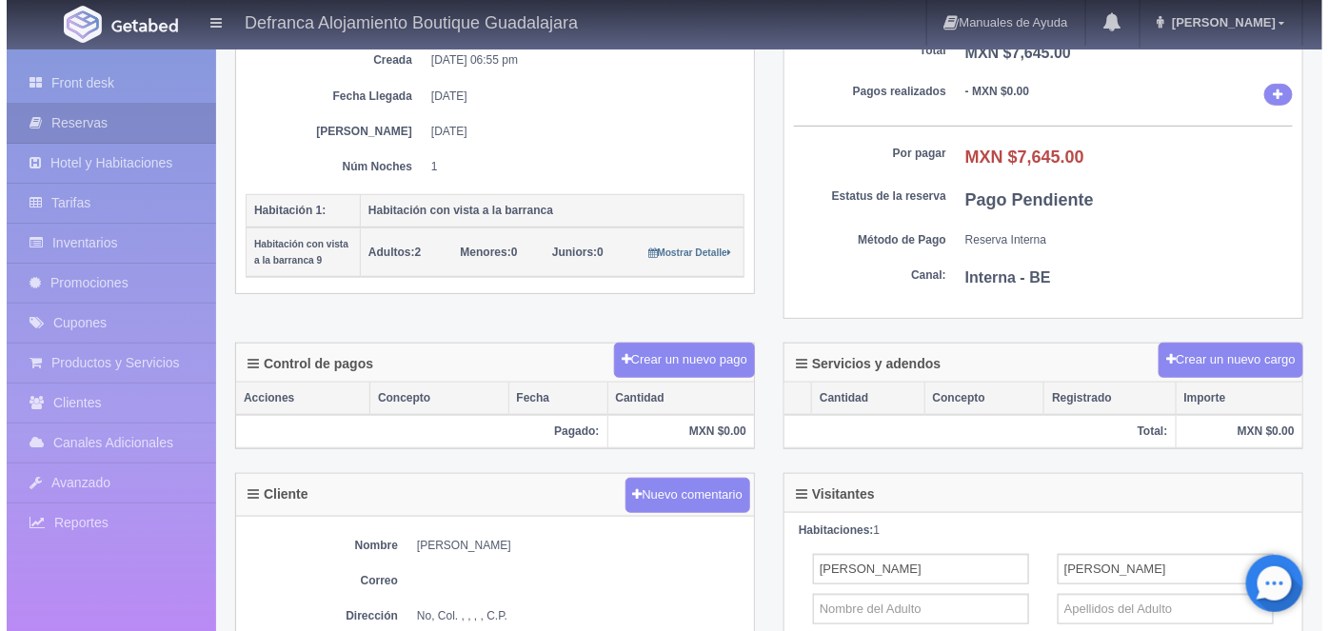
scroll to position [297, 0]
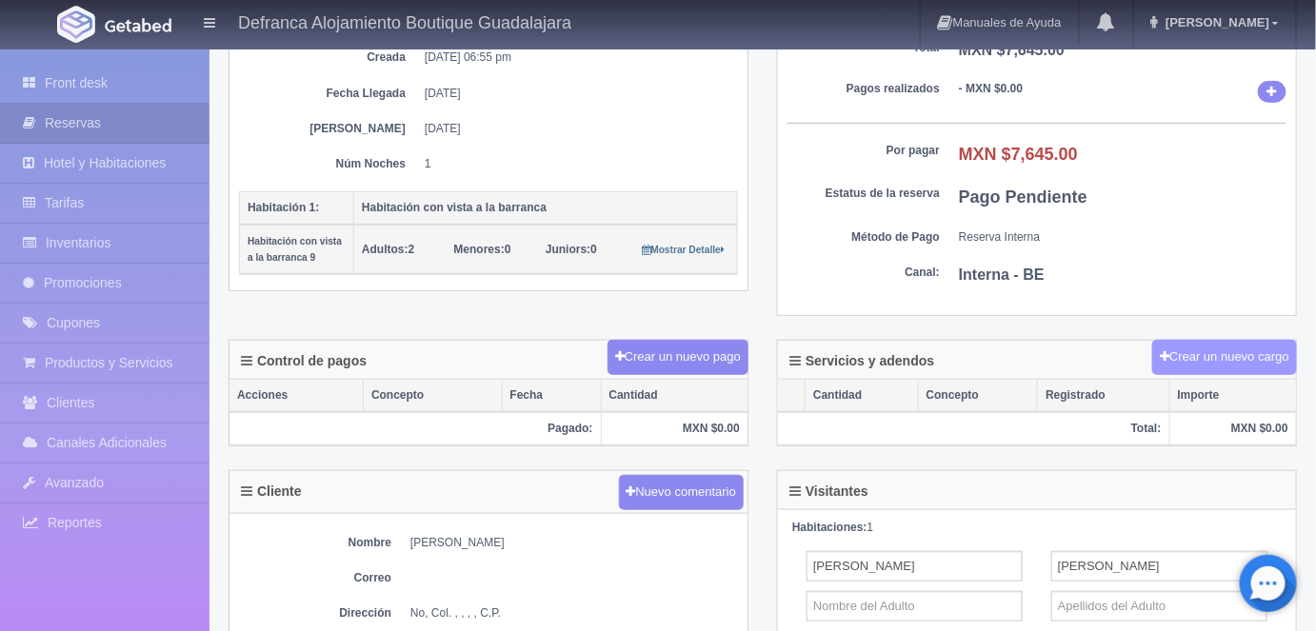
click at [1213, 353] on button "Crear un nuevo cargo" at bounding box center [1224, 357] width 145 height 35
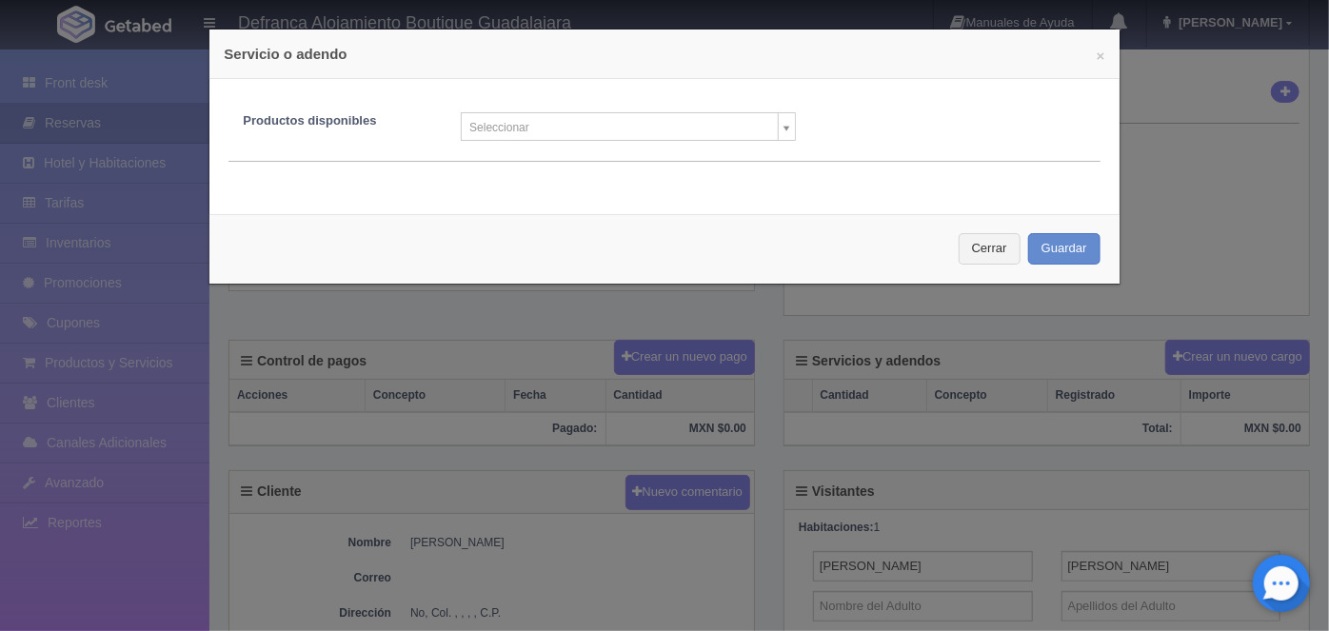
click at [782, 134] on body "Defranca Alojamiento Boutique Guadalajara Manuales de Ayuda Actualizaciones rec…" at bounding box center [664, 376] width 1329 height 1251
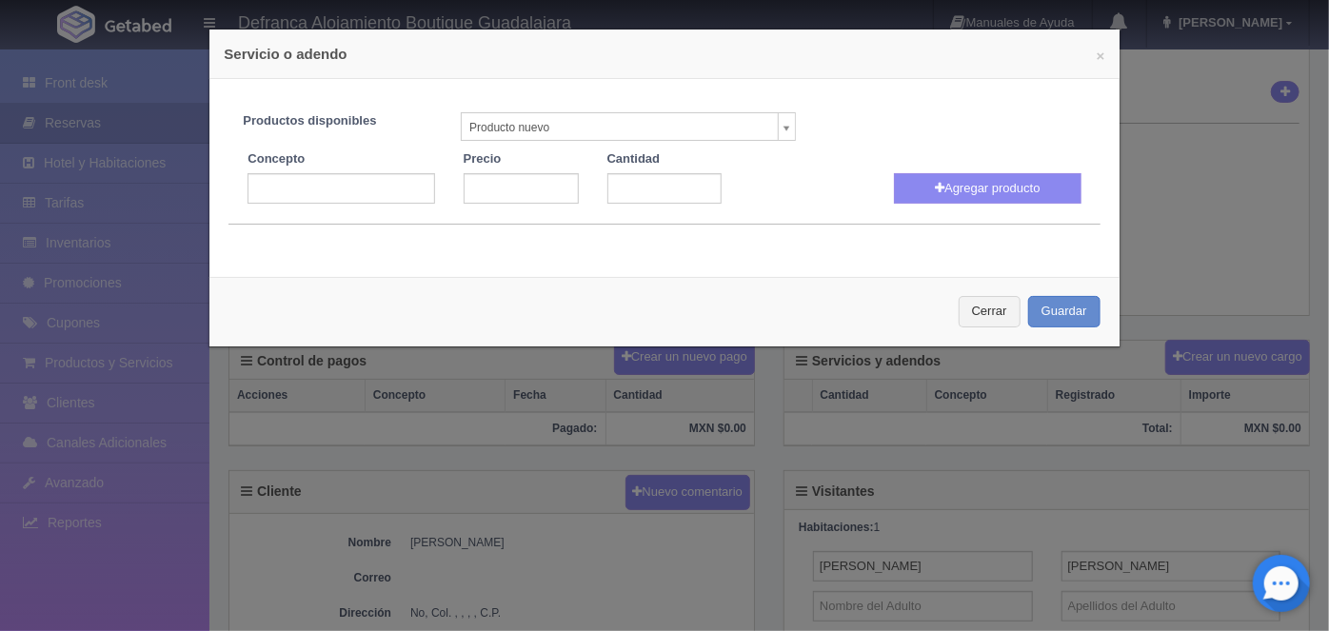
select select "0"
type input "1"
click at [259, 190] on input "text" at bounding box center [341, 188] width 187 height 30
type input "Jacuzzi Volado"
click at [487, 182] on input "number" at bounding box center [521, 188] width 115 height 30
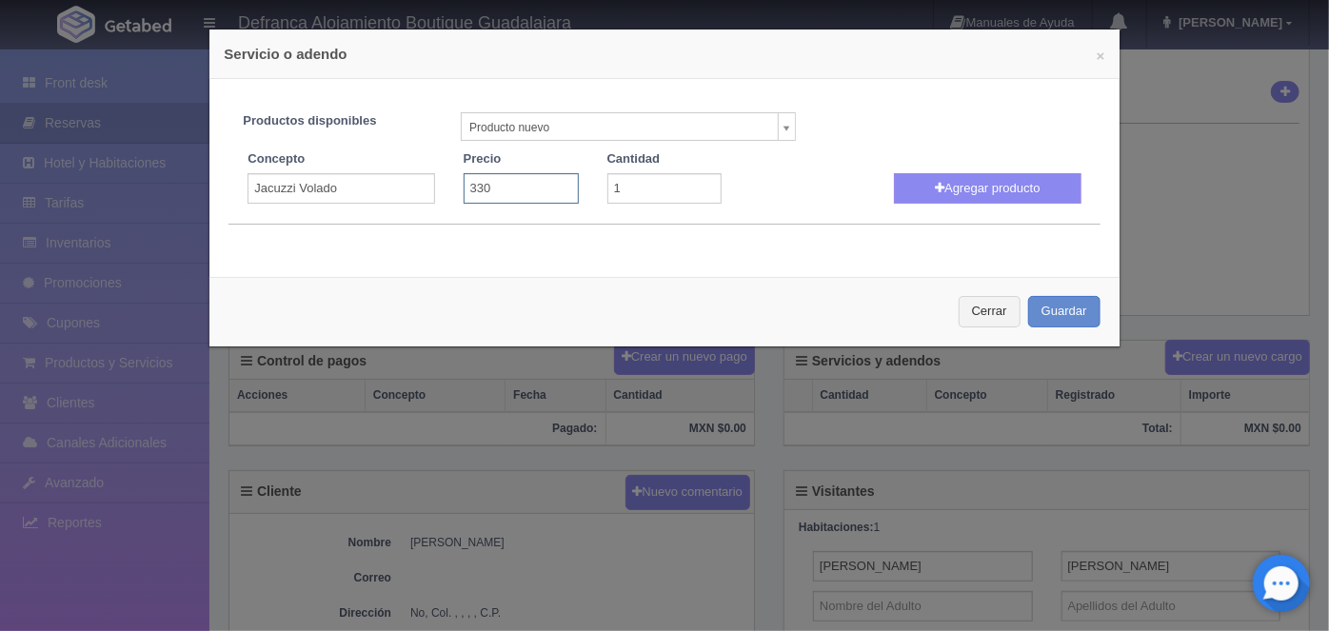
type input "3300"
click at [966, 192] on button "Agregar producto" at bounding box center [987, 188] width 187 height 30
select select
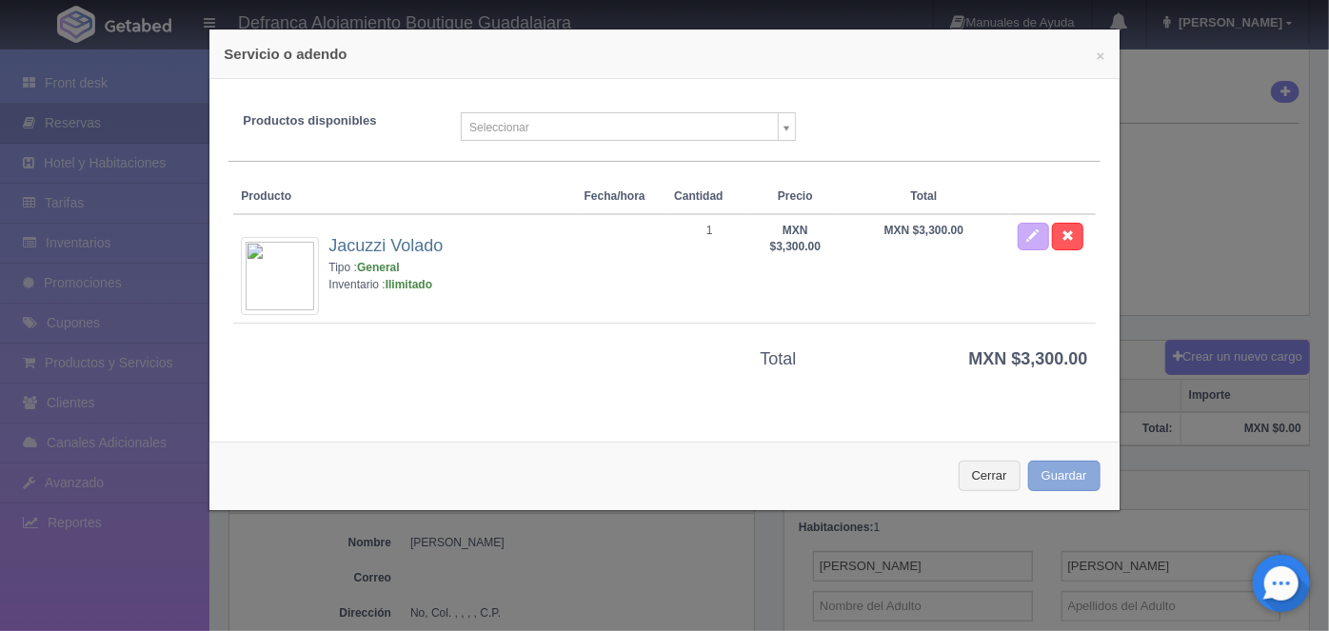
click at [1058, 486] on button "Guardar" at bounding box center [1064, 476] width 72 height 31
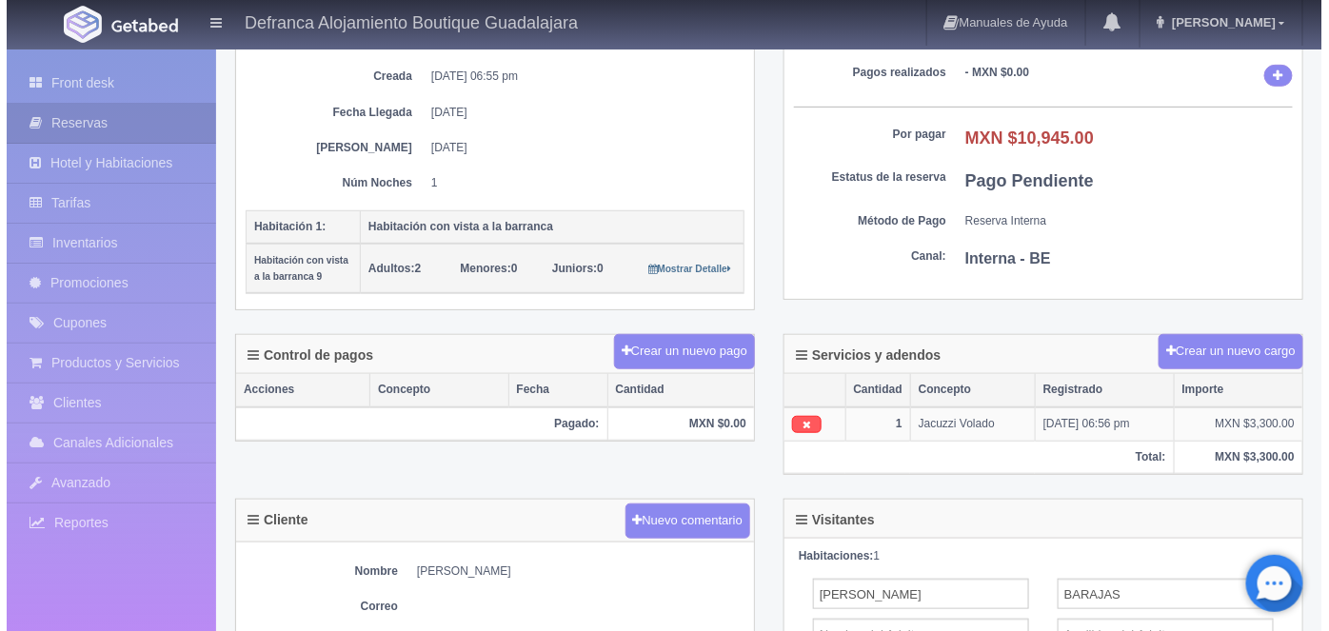
scroll to position [279, 0]
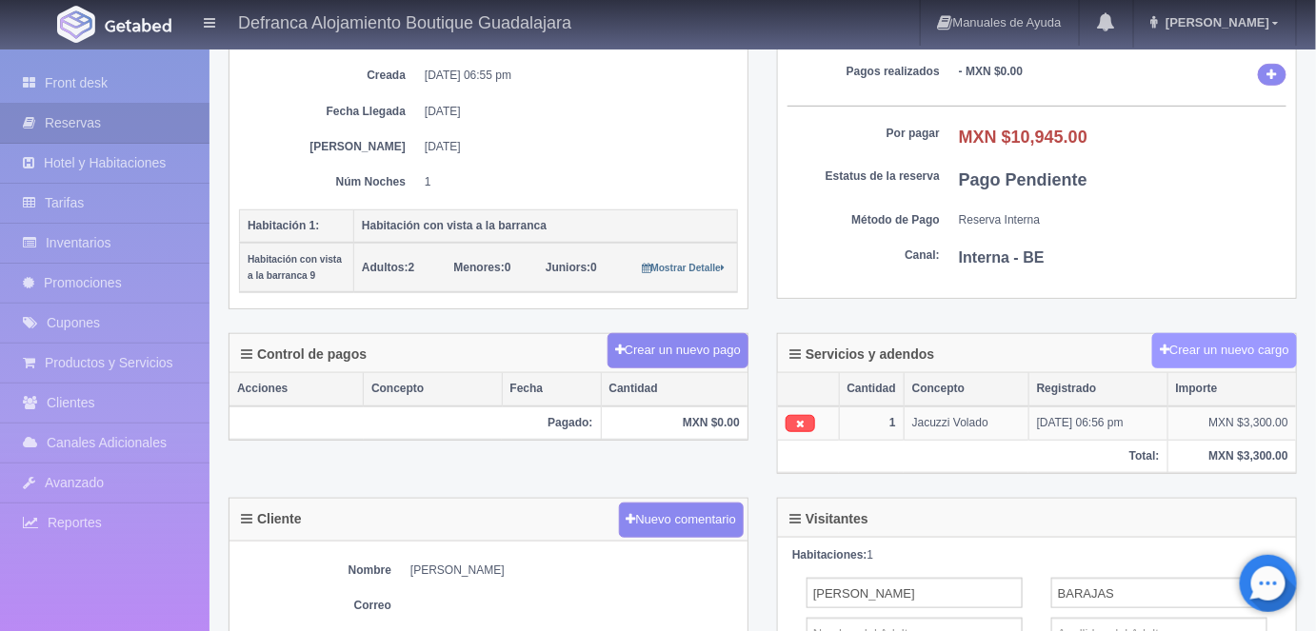
click at [1208, 363] on button "Crear un nuevo cargo" at bounding box center [1224, 350] width 145 height 35
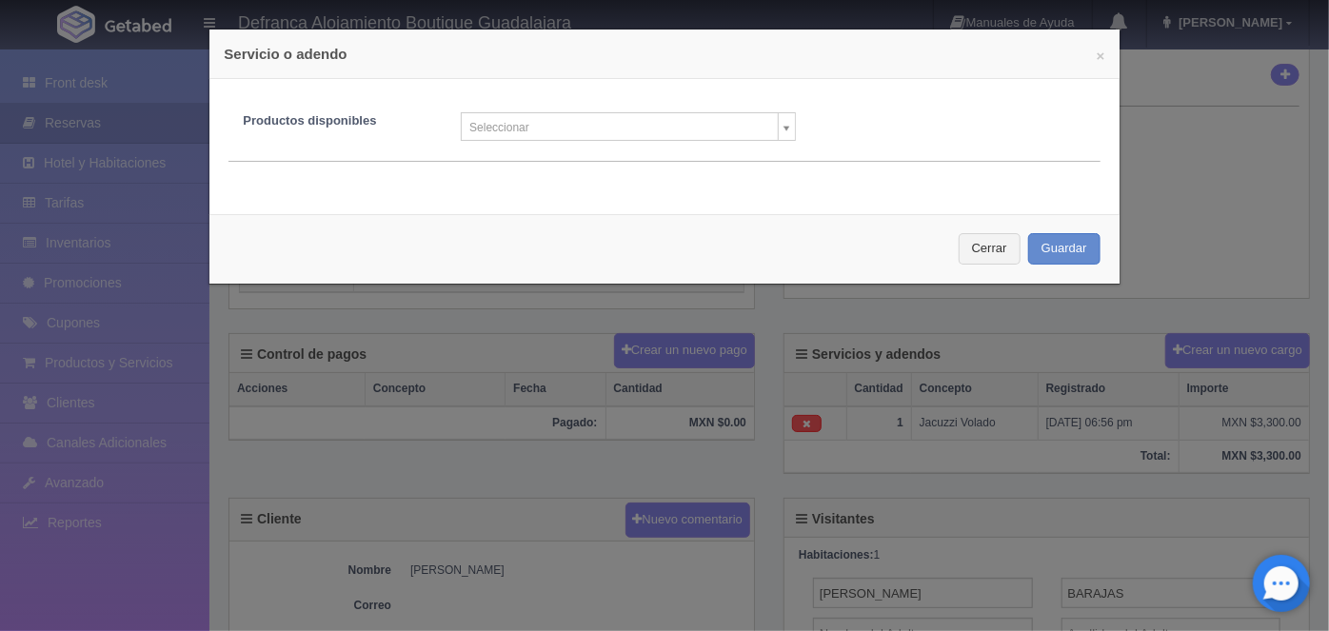
click at [770, 136] on body "Defranca Alojamiento Boutique Guadalajara Manuales de Ayuda Actualizaciones rec…" at bounding box center [664, 398] width 1329 height 1259
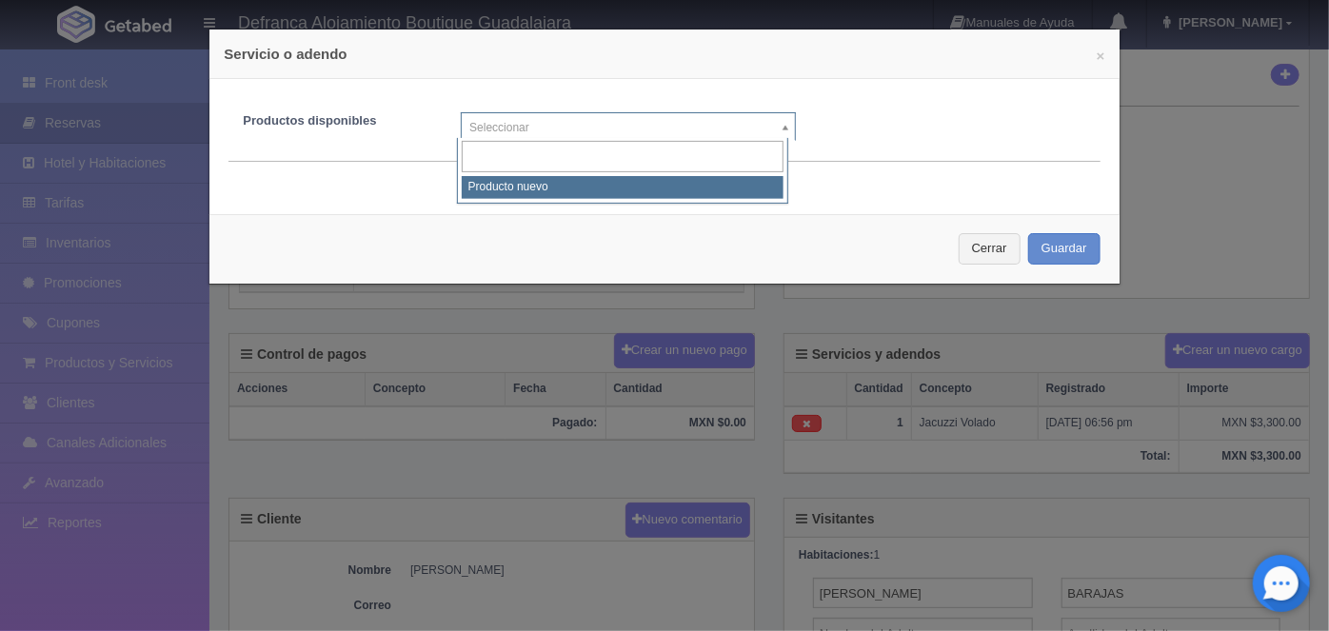
select select "0"
type input "1"
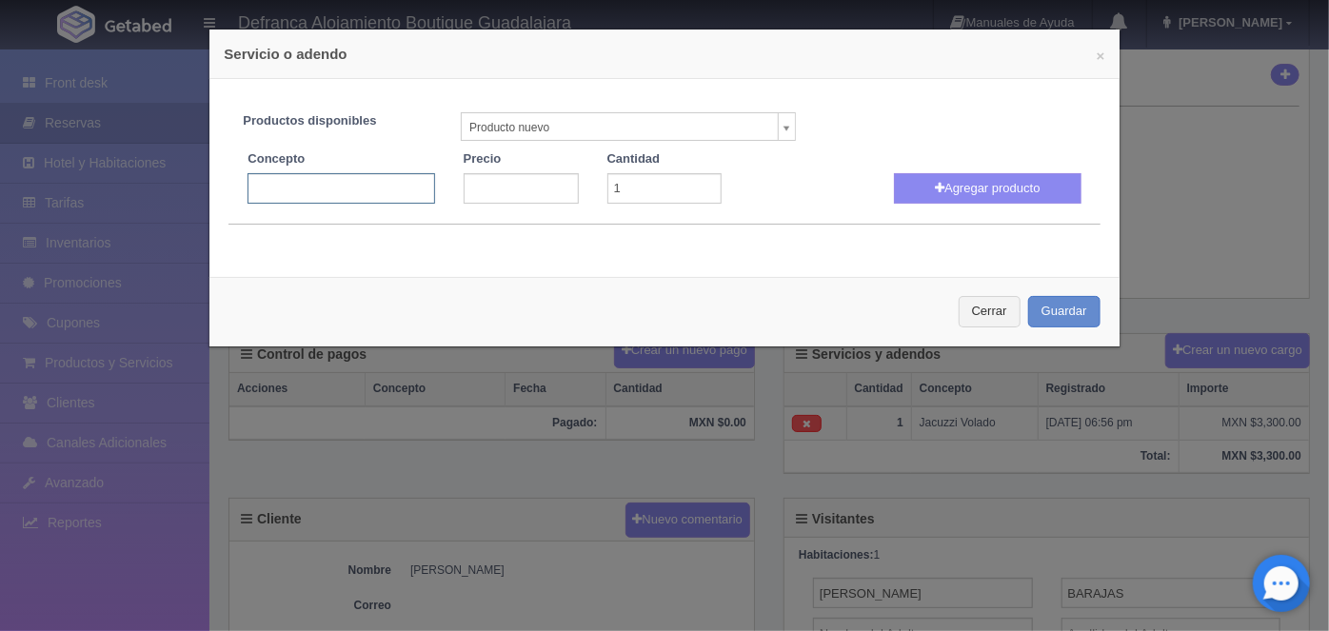
click at [265, 192] on input "text" at bounding box center [341, 188] width 187 height 30
type input "d"
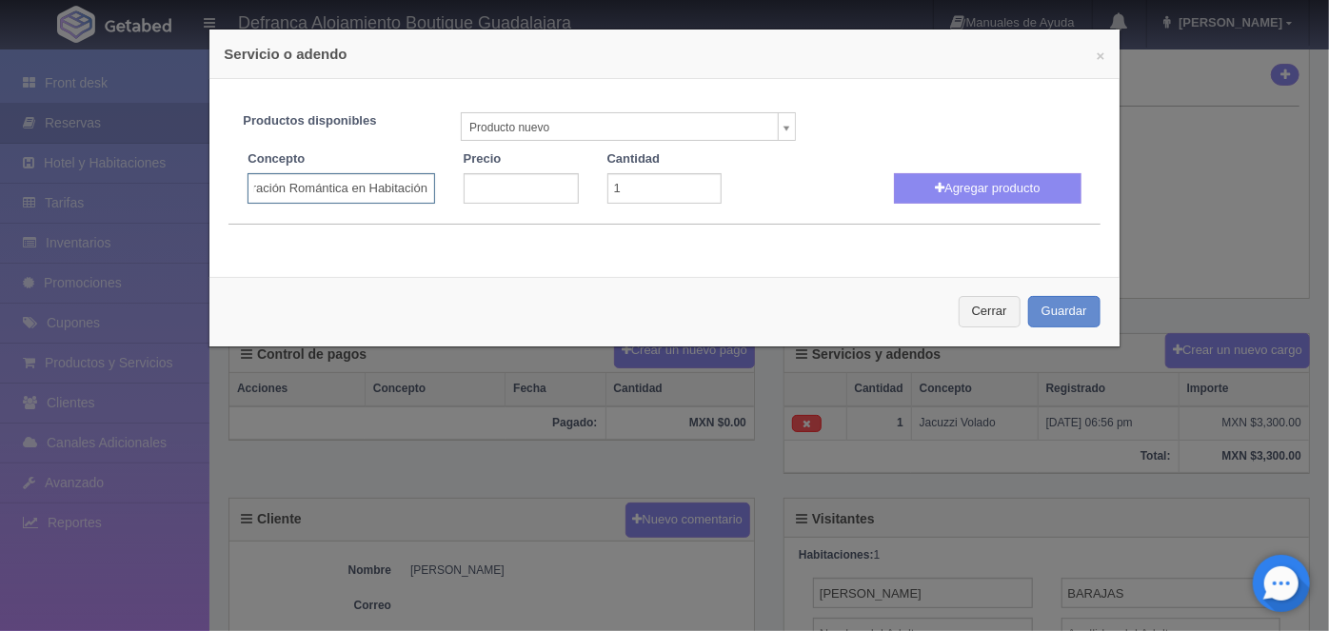
type input "Decoración Romántica en Habitación"
click at [481, 192] on input "number" at bounding box center [521, 188] width 115 height 30
type input "1200.00"
click at [968, 188] on button "Agregar producto" at bounding box center [987, 188] width 187 height 30
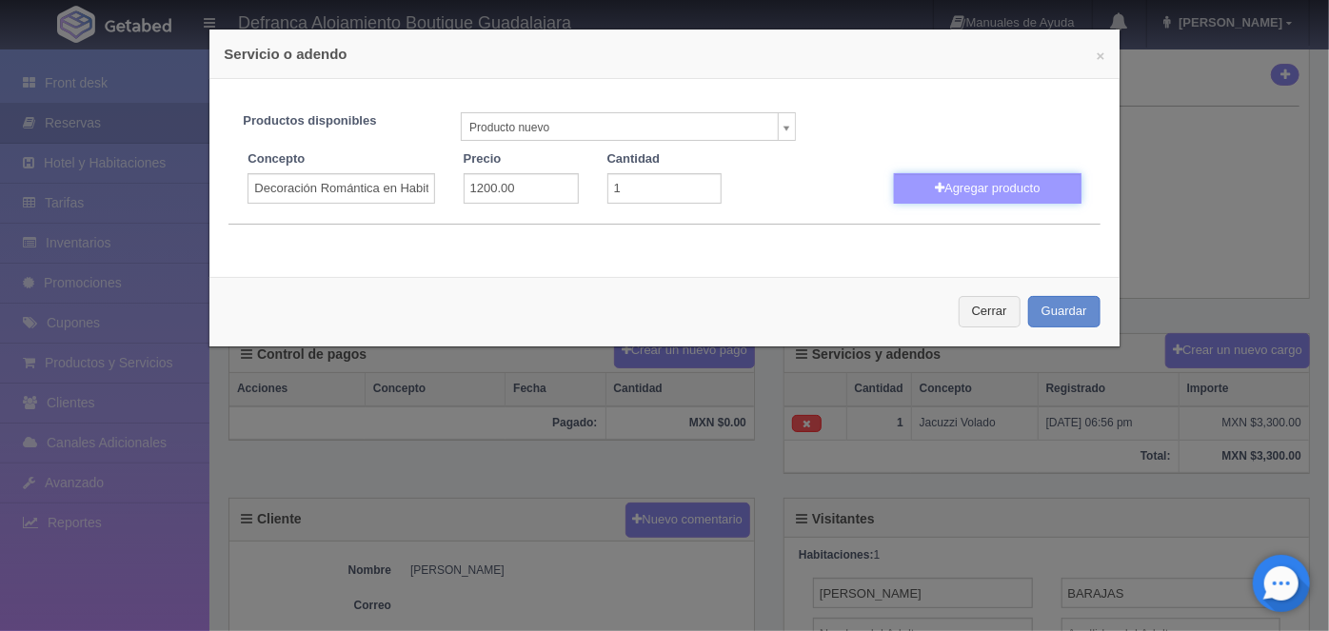
select select
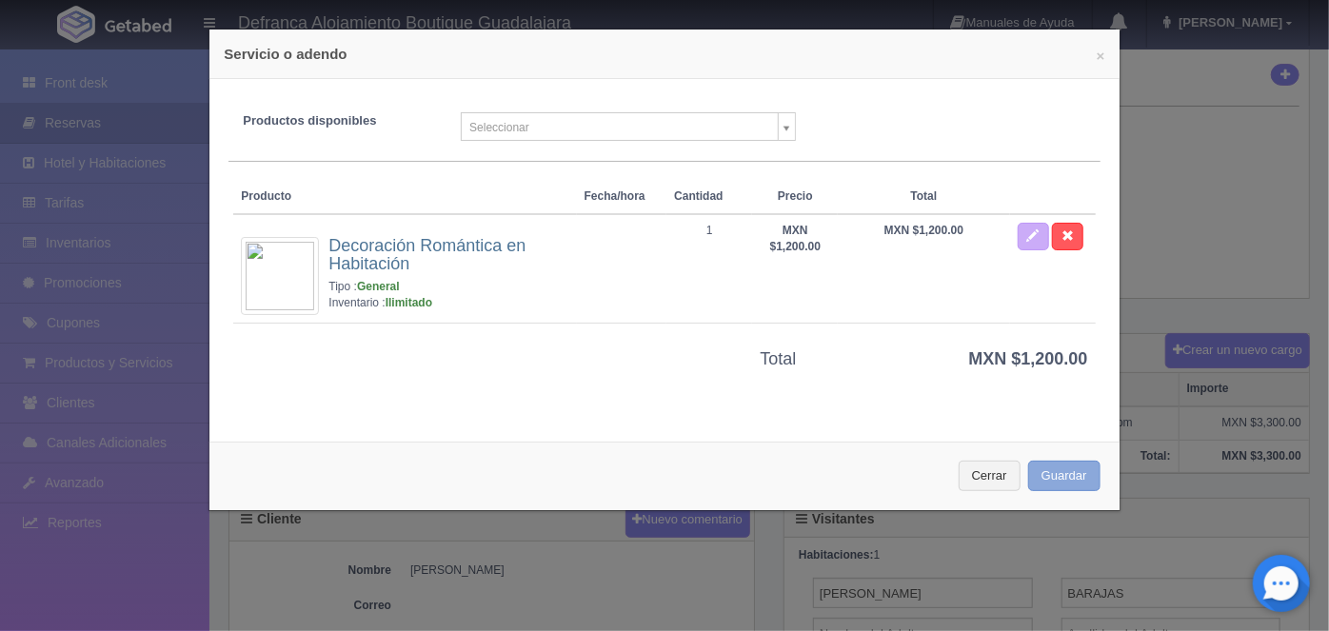
click at [1060, 474] on button "Guardar" at bounding box center [1064, 476] width 72 height 31
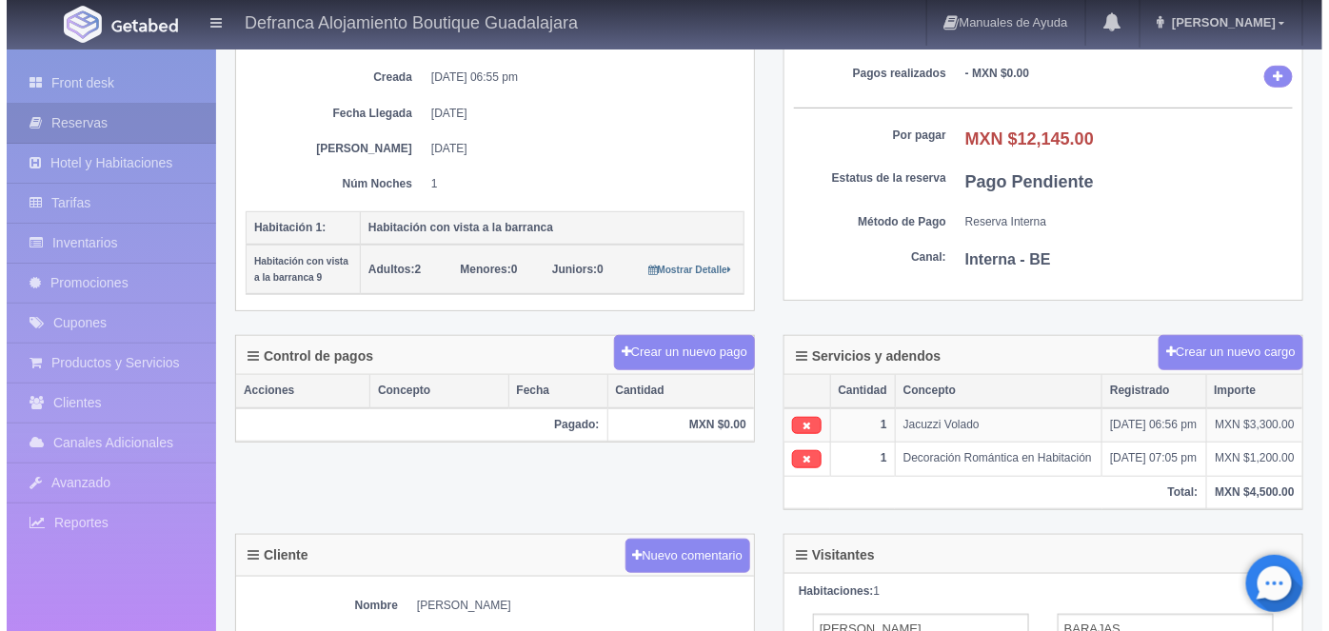
scroll to position [279, 0]
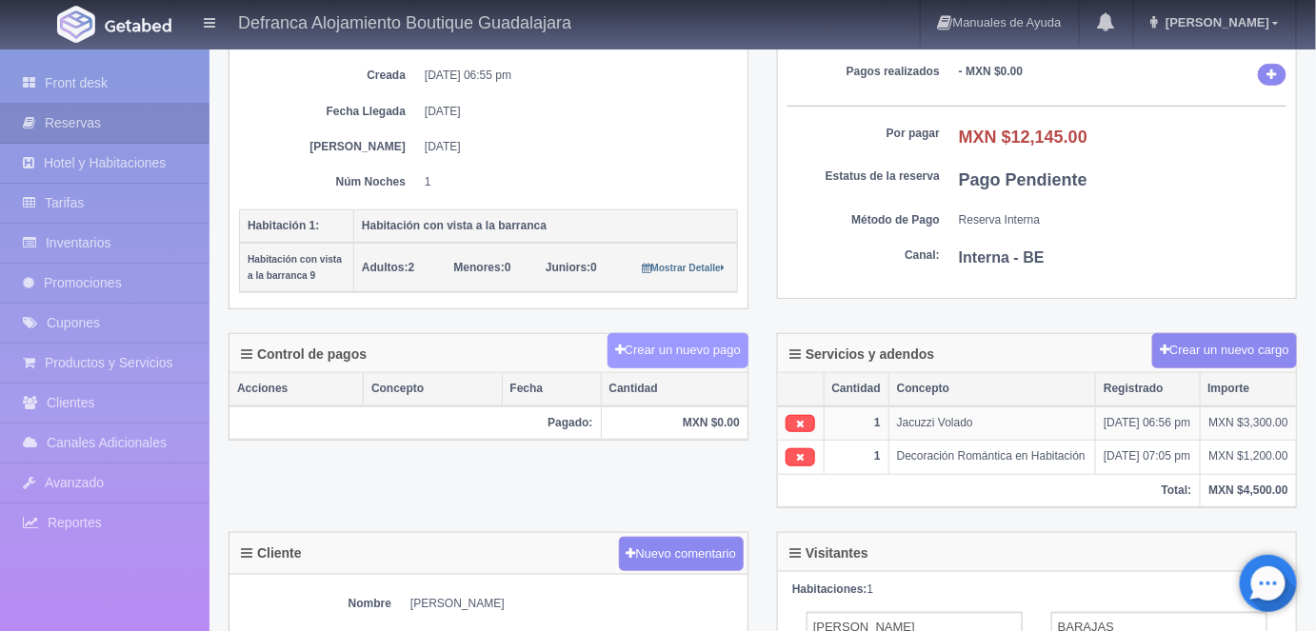
click at [674, 348] on button "Crear un nuevo pago" at bounding box center [677, 350] width 141 height 35
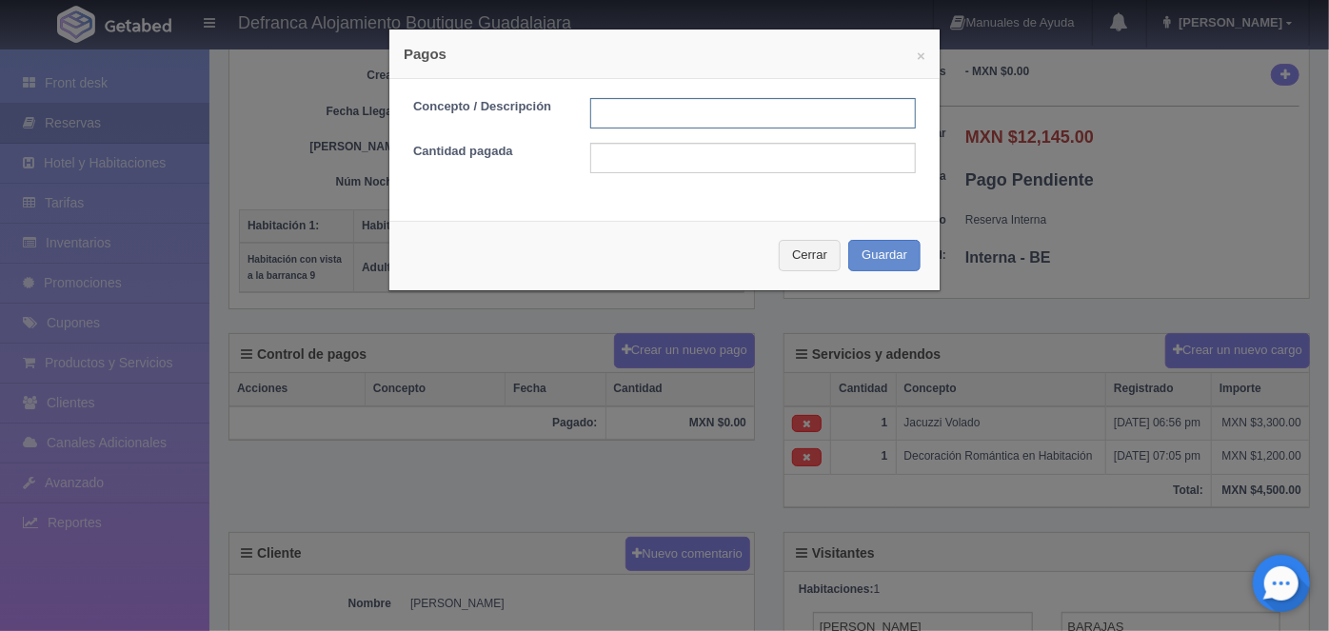
click at [604, 112] on input "text" at bounding box center [753, 113] width 326 height 30
type input "h"
type input "HOSPEDAJE Y JACUZZI PAGADO EN EFECTIVO"
click at [609, 160] on input "text" at bounding box center [753, 158] width 326 height 30
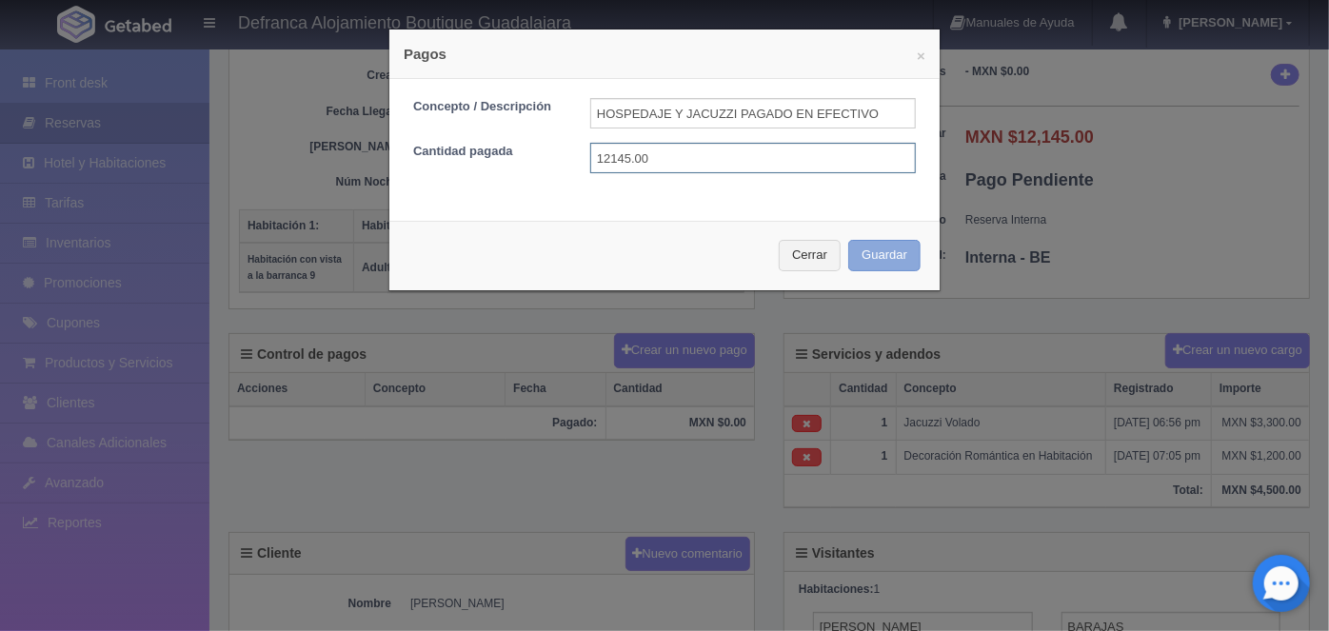
type input "12145.00"
click at [870, 260] on button "Guardar" at bounding box center [884, 255] width 72 height 31
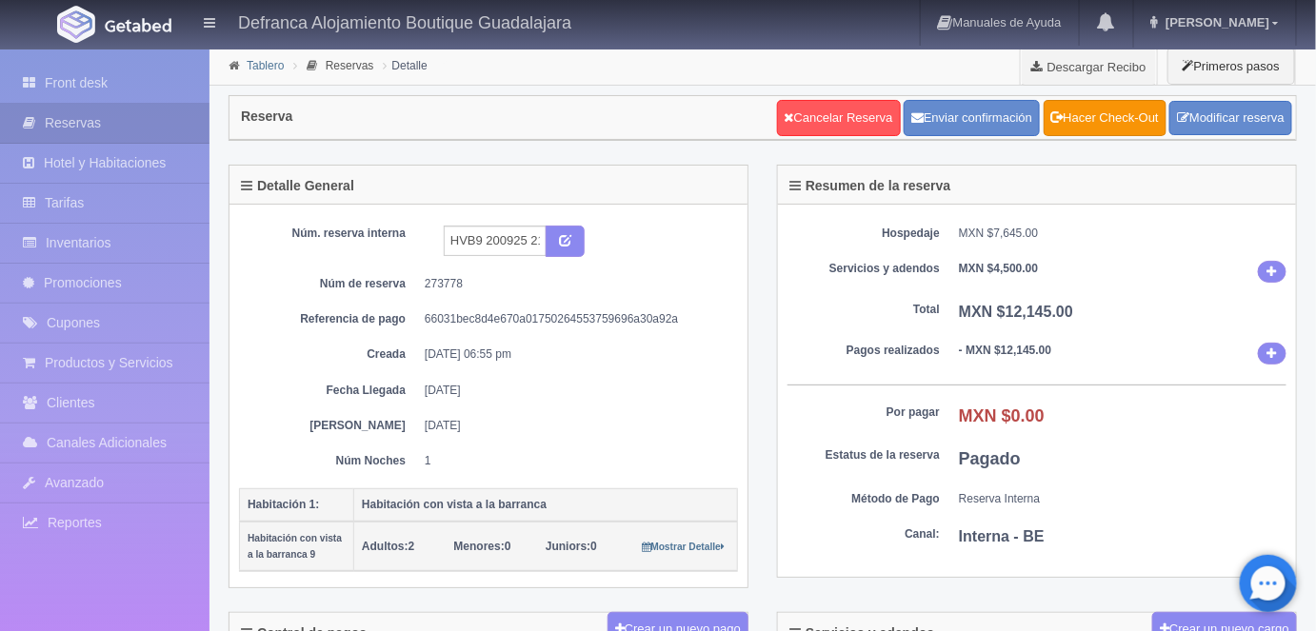
click at [261, 66] on link "Tablero" at bounding box center [265, 65] width 37 height 13
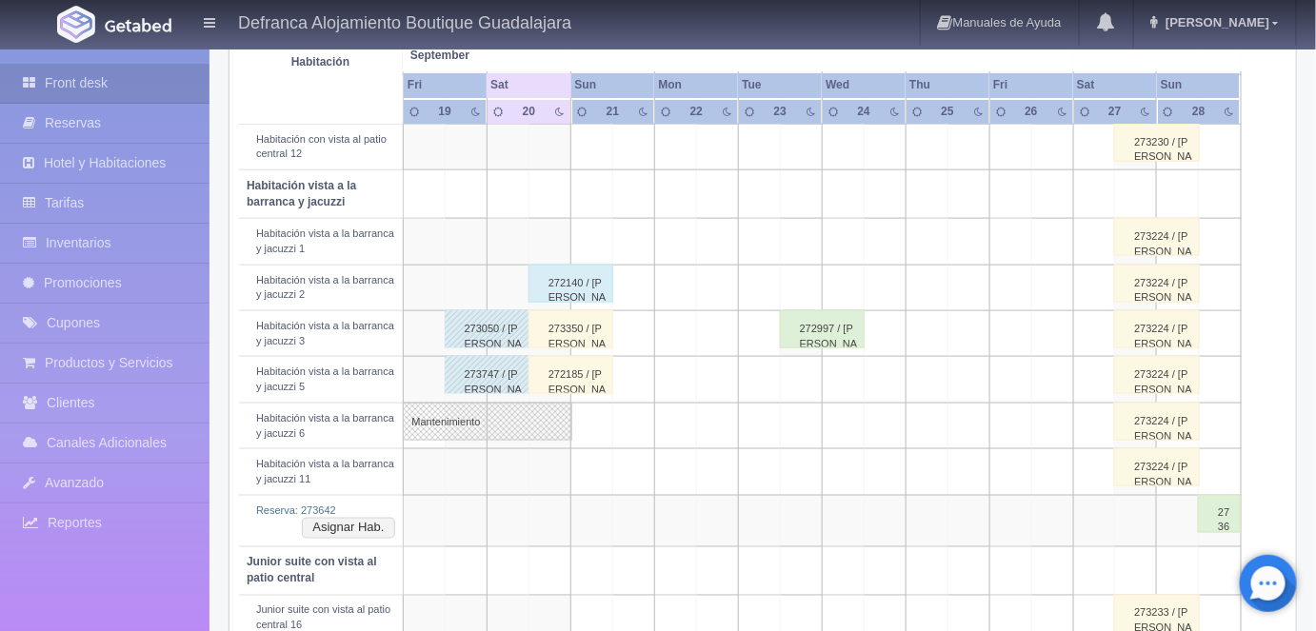
scroll to position [716, 0]
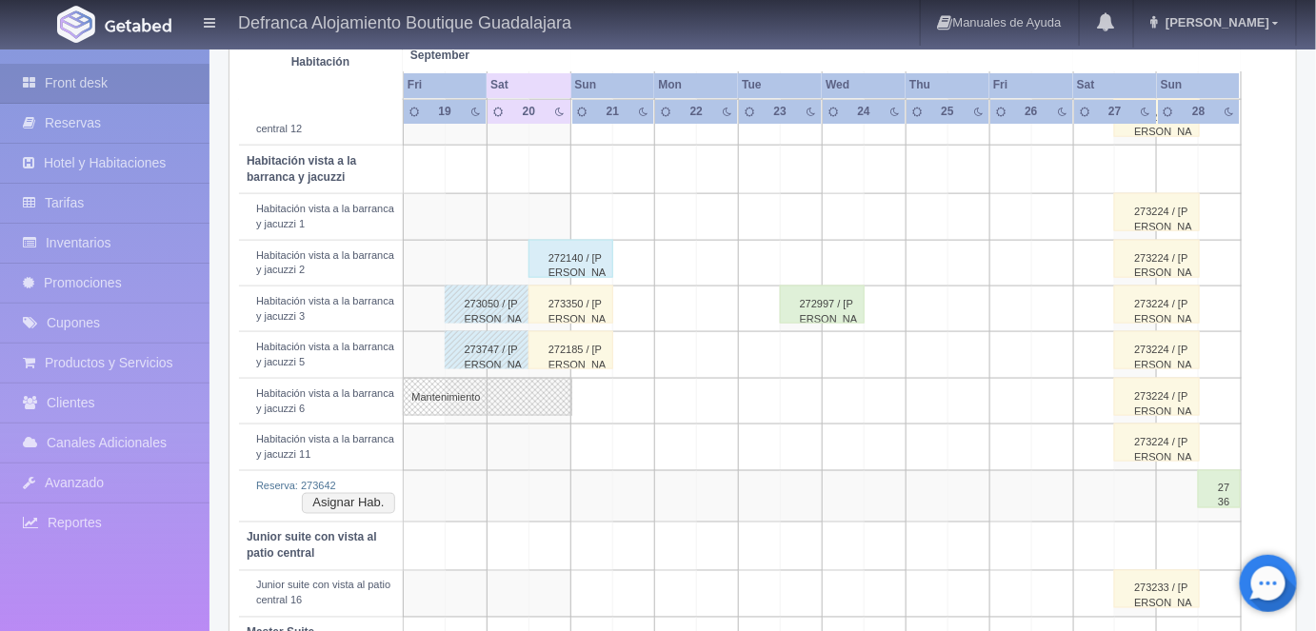
click at [581, 305] on div "273350 / ANTONIO GOMEZ ARAMBULA" at bounding box center [570, 305] width 85 height 38
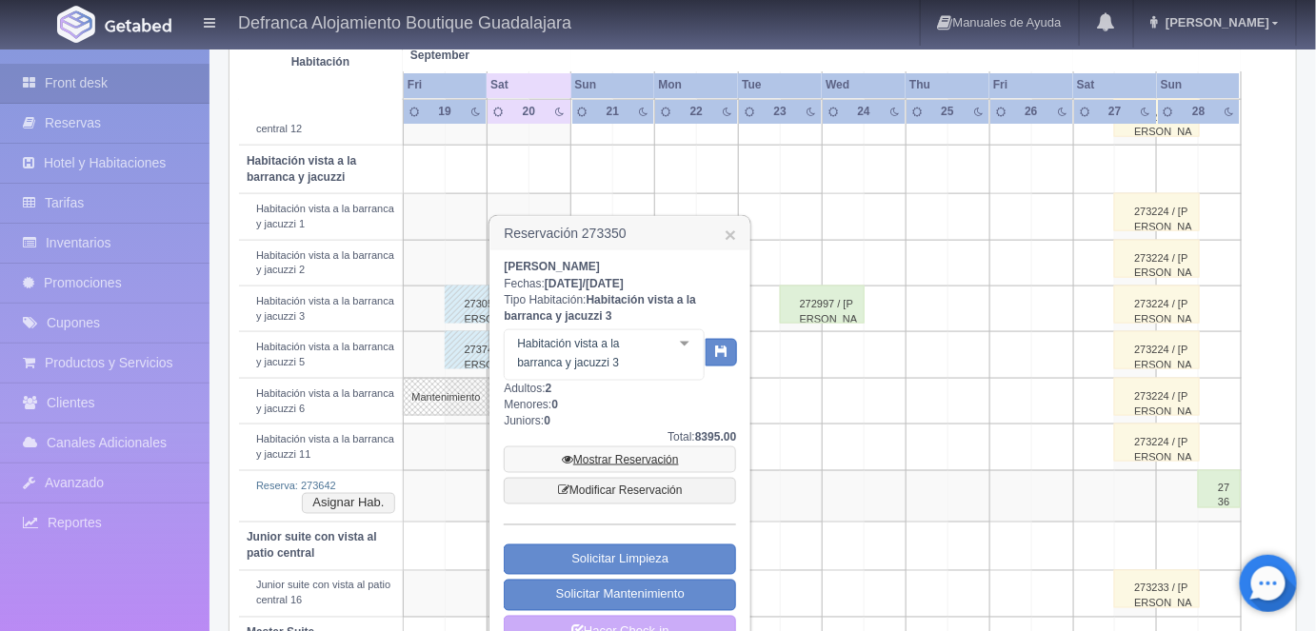
click at [616, 457] on link "Mostrar Reservación" at bounding box center [620, 460] width 232 height 27
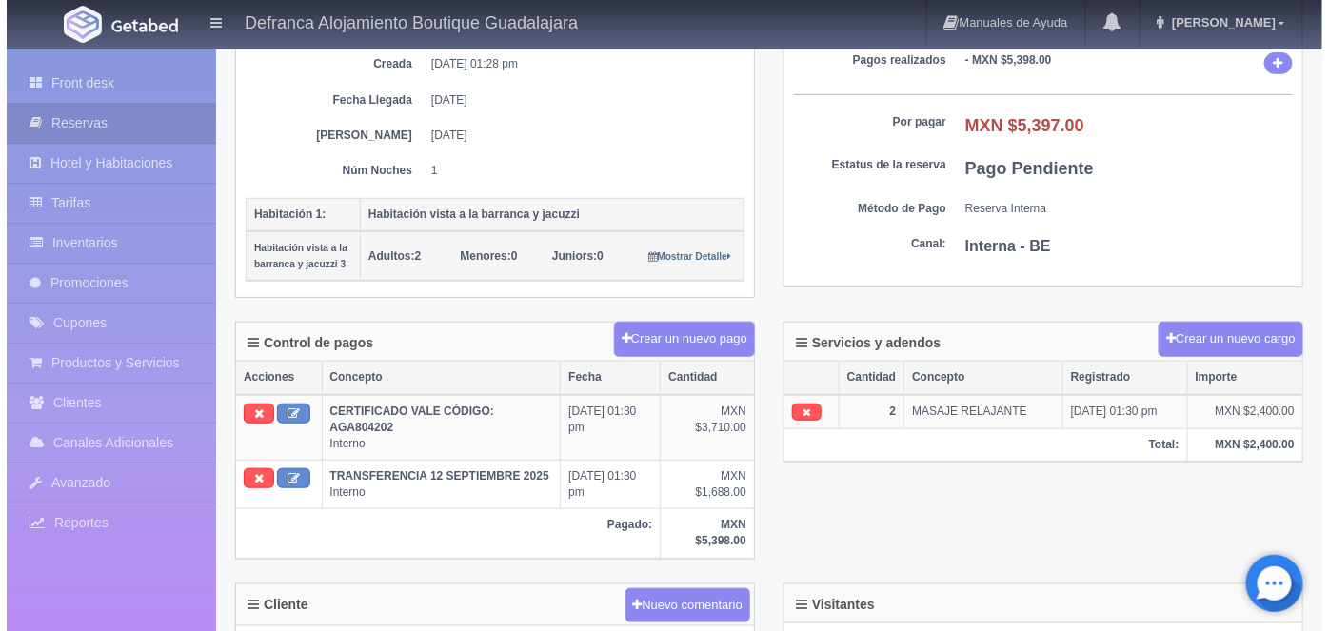
scroll to position [286, 0]
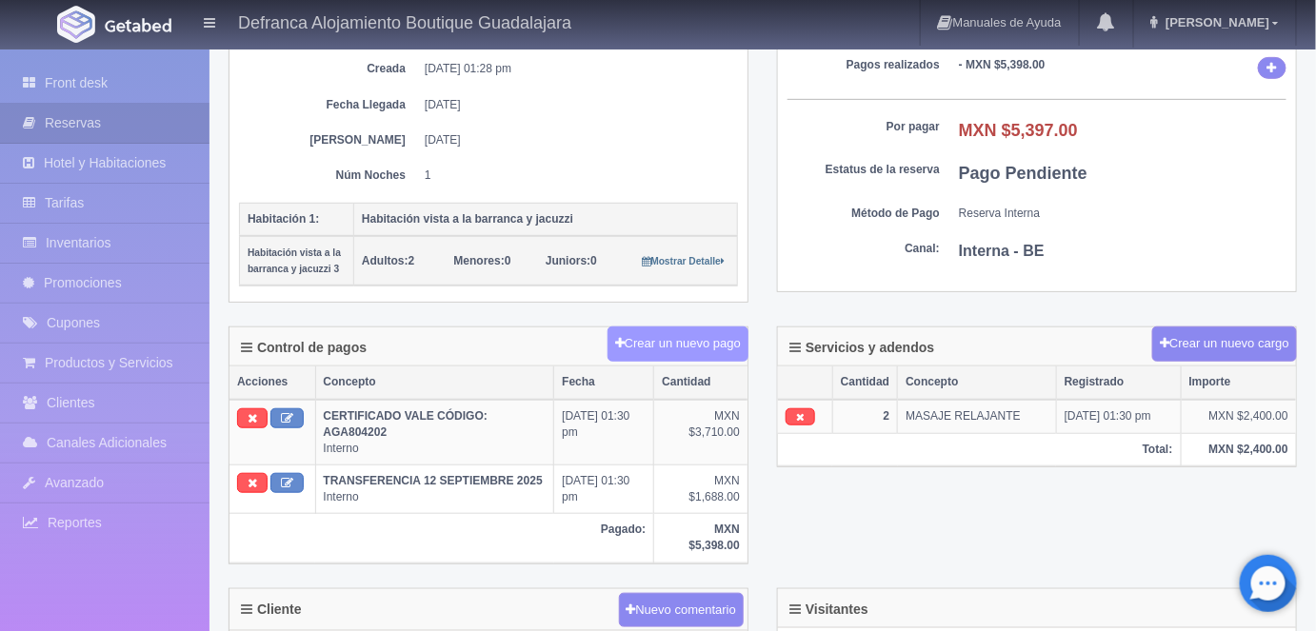
click at [686, 337] on button "Crear un nuevo pago" at bounding box center [677, 344] width 141 height 35
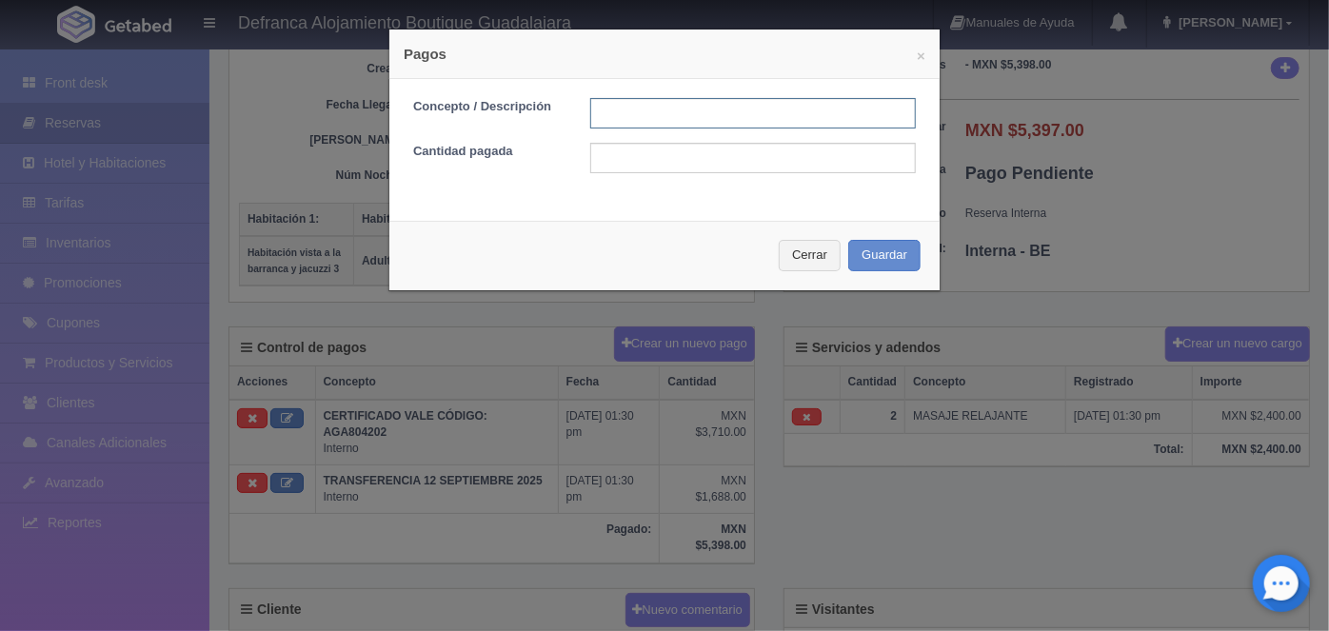
click at [611, 113] on input "text" at bounding box center [753, 113] width 326 height 30
type input "HOSPEDAJE PAGADO CON TARJETA"
click at [597, 158] on input "text" at bounding box center [753, 158] width 326 height 30
click at [864, 260] on button "Guardar" at bounding box center [884, 255] width 72 height 31
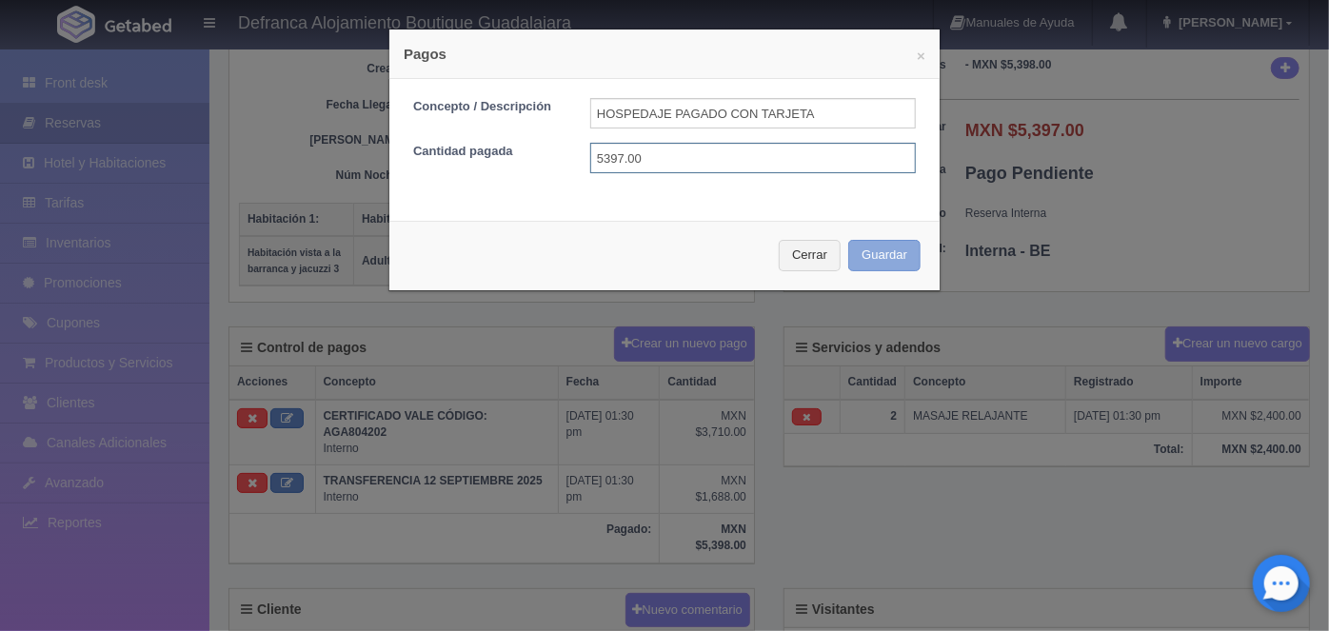
type input "5397.00"
click at [876, 256] on button "Guardar" at bounding box center [884, 255] width 72 height 31
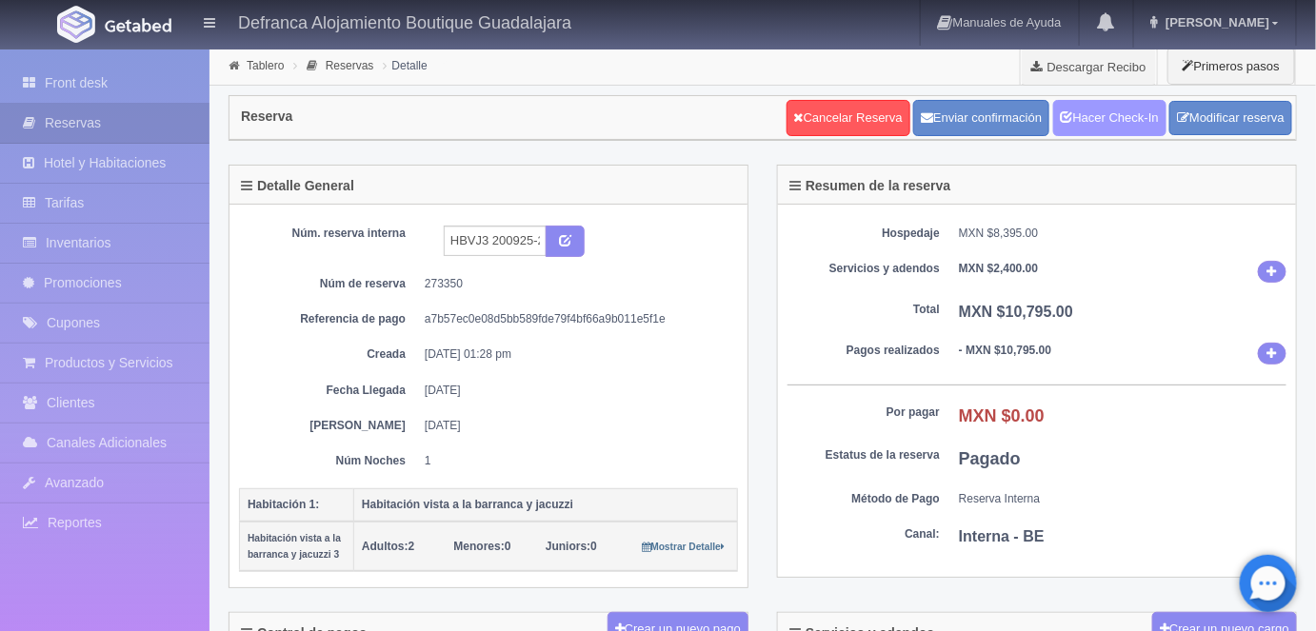
click at [1090, 122] on link "Hacer Check-In" at bounding box center [1109, 118] width 113 height 36
click at [268, 63] on link "Tablero" at bounding box center [265, 65] width 37 height 13
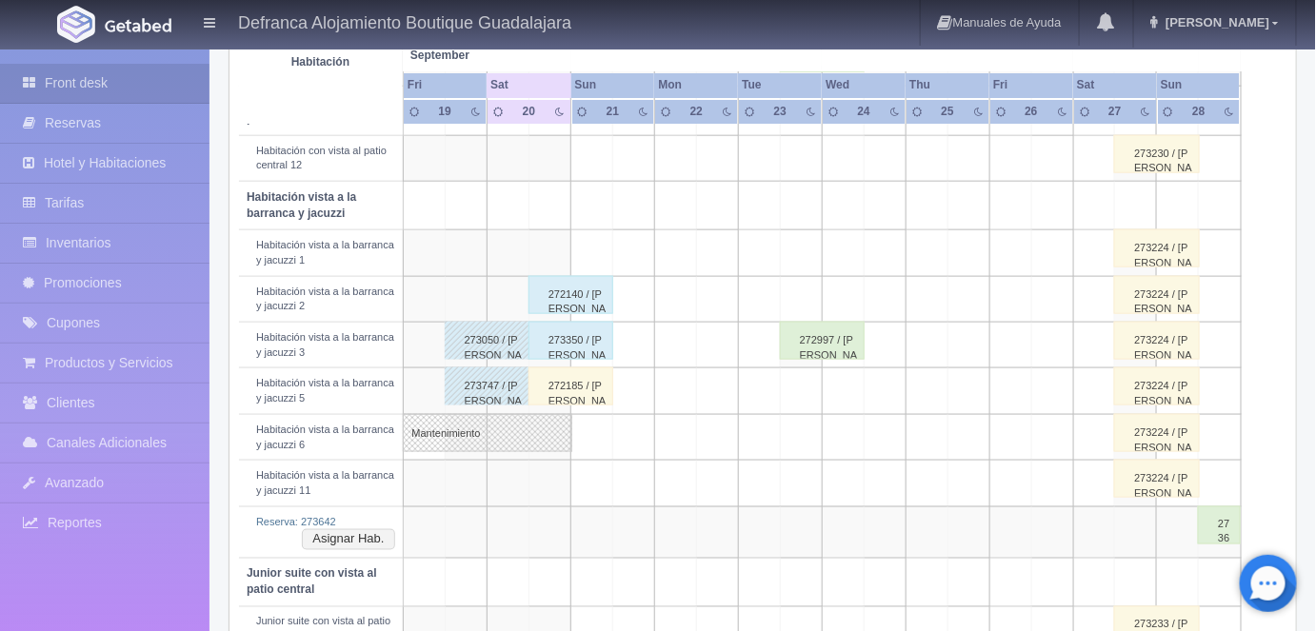
scroll to position [693, 0]
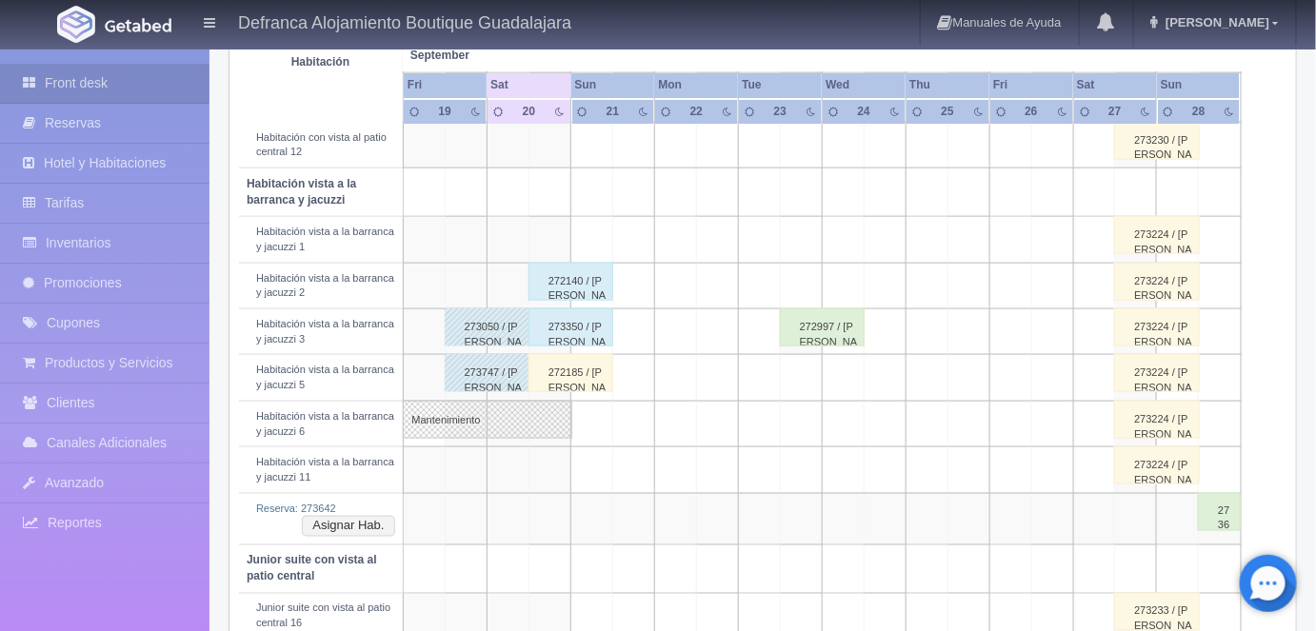
click at [578, 365] on div "272185 / [PERSON_NAME]" at bounding box center [570, 373] width 85 height 38
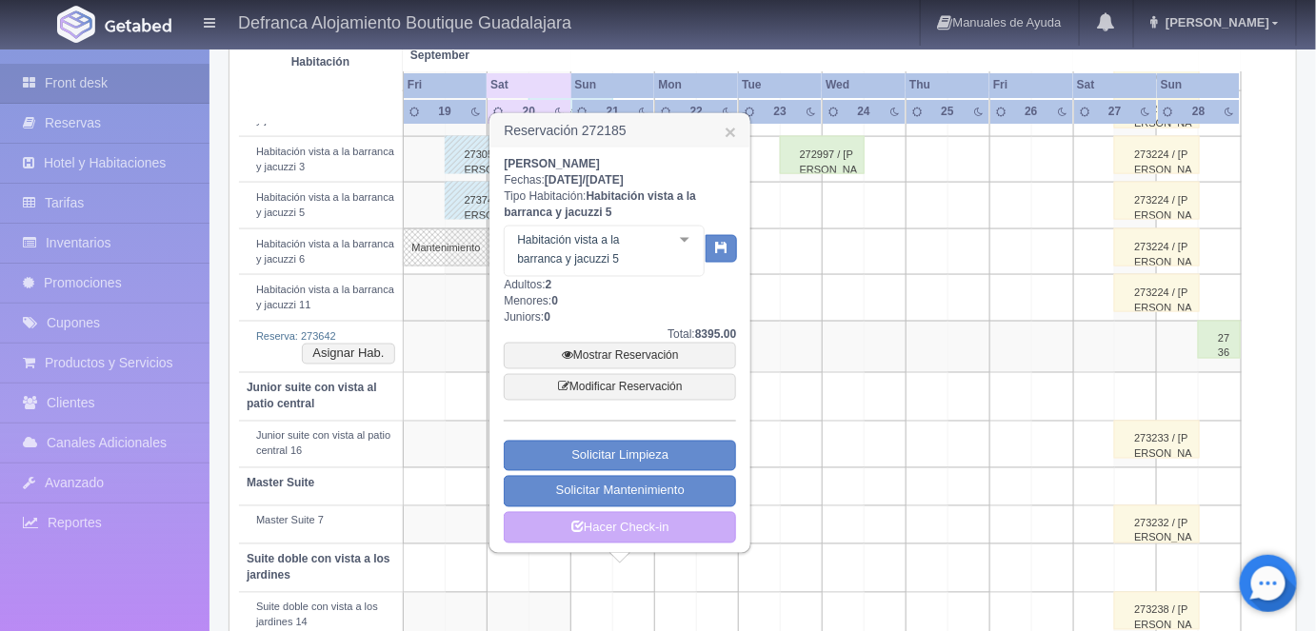
scroll to position [873, 0]
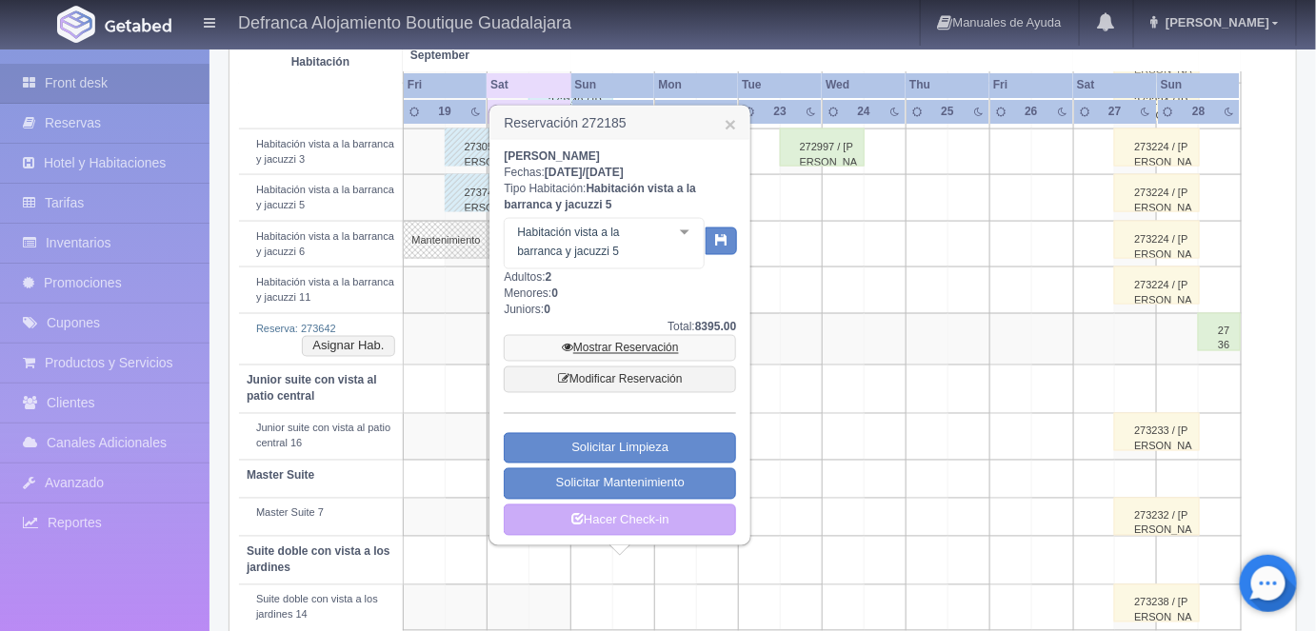
click at [624, 344] on link "Mostrar Reservación" at bounding box center [620, 348] width 232 height 27
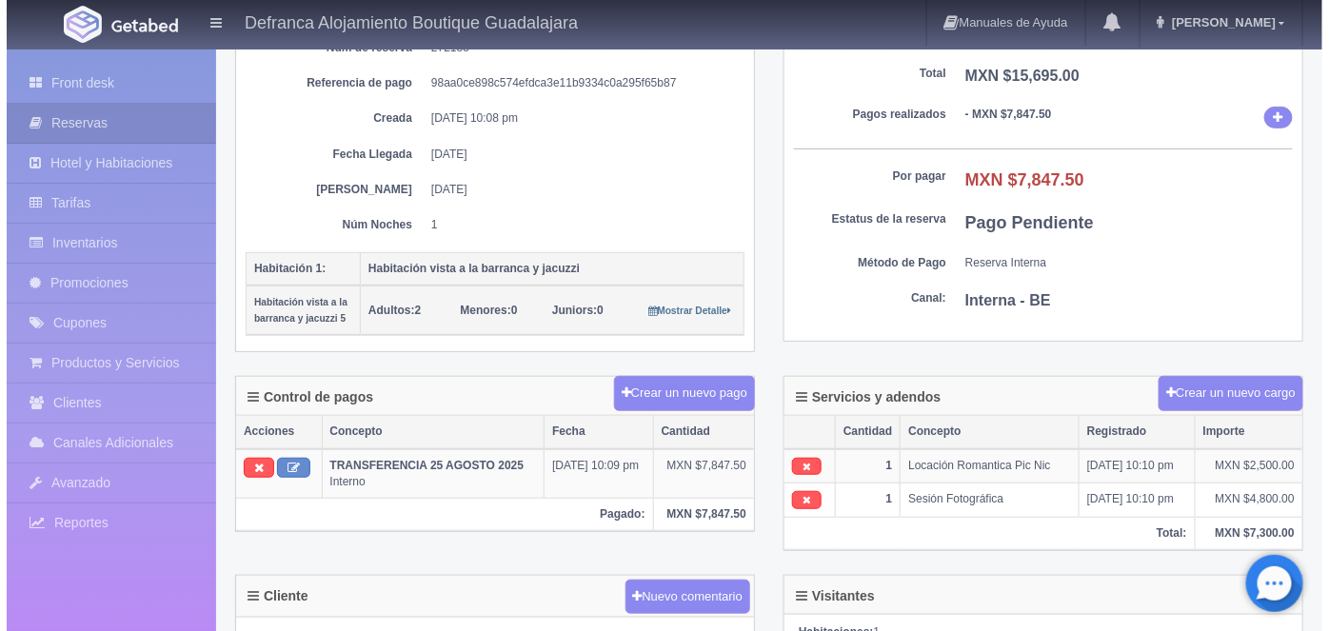
scroll to position [273, 0]
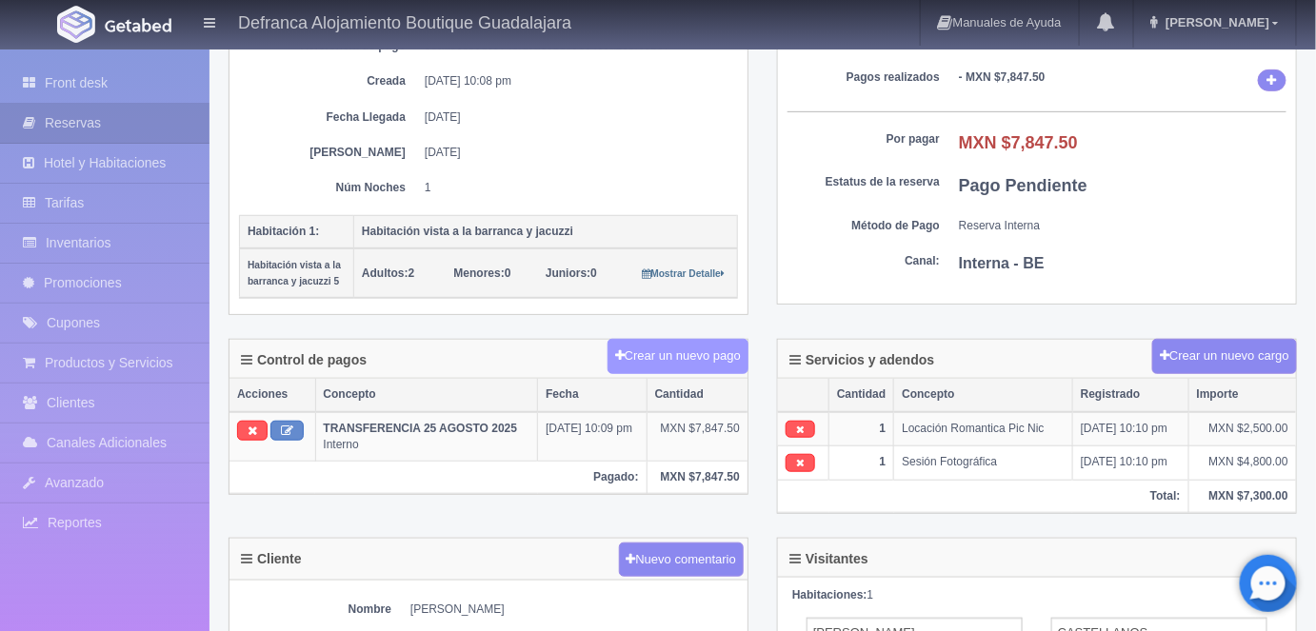
click at [693, 350] on button "Crear un nuevo pago" at bounding box center [677, 356] width 141 height 35
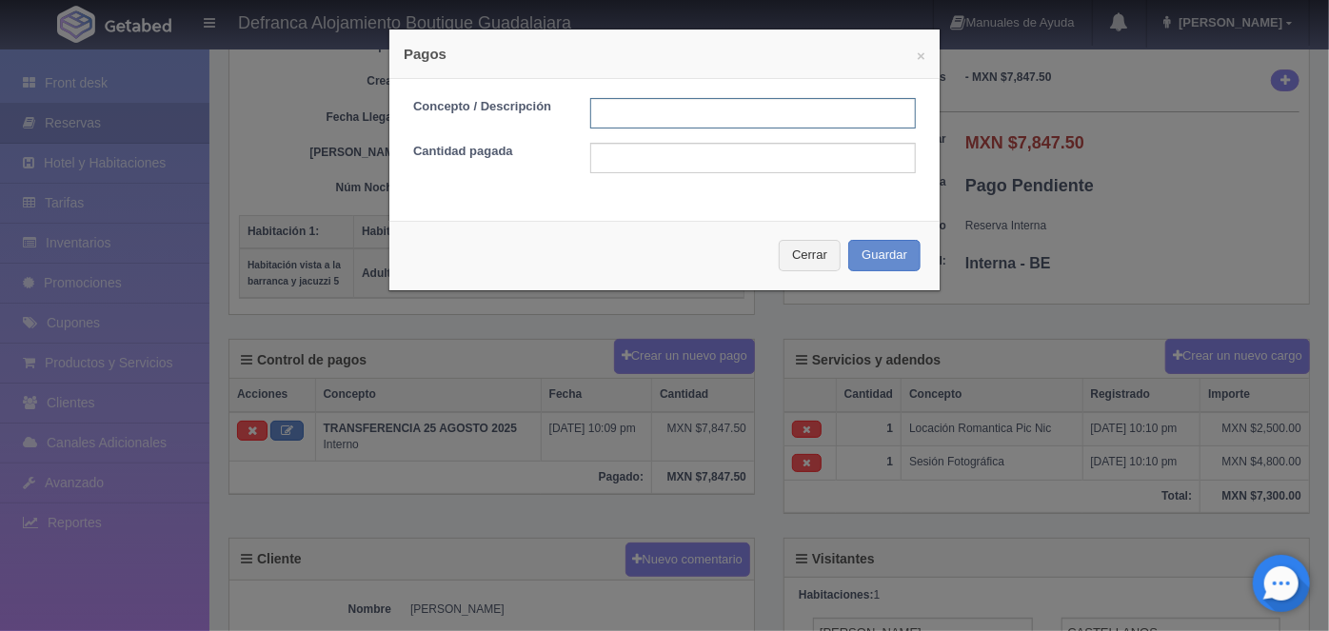
click at [608, 113] on input "text" at bounding box center [753, 113] width 326 height 30
type input "HOSPEDAJE PAGADO CON TARJETA"
click at [604, 157] on input "text" at bounding box center [753, 158] width 326 height 30
type input "7847.50"
click at [873, 254] on button "Guardar" at bounding box center [884, 255] width 72 height 31
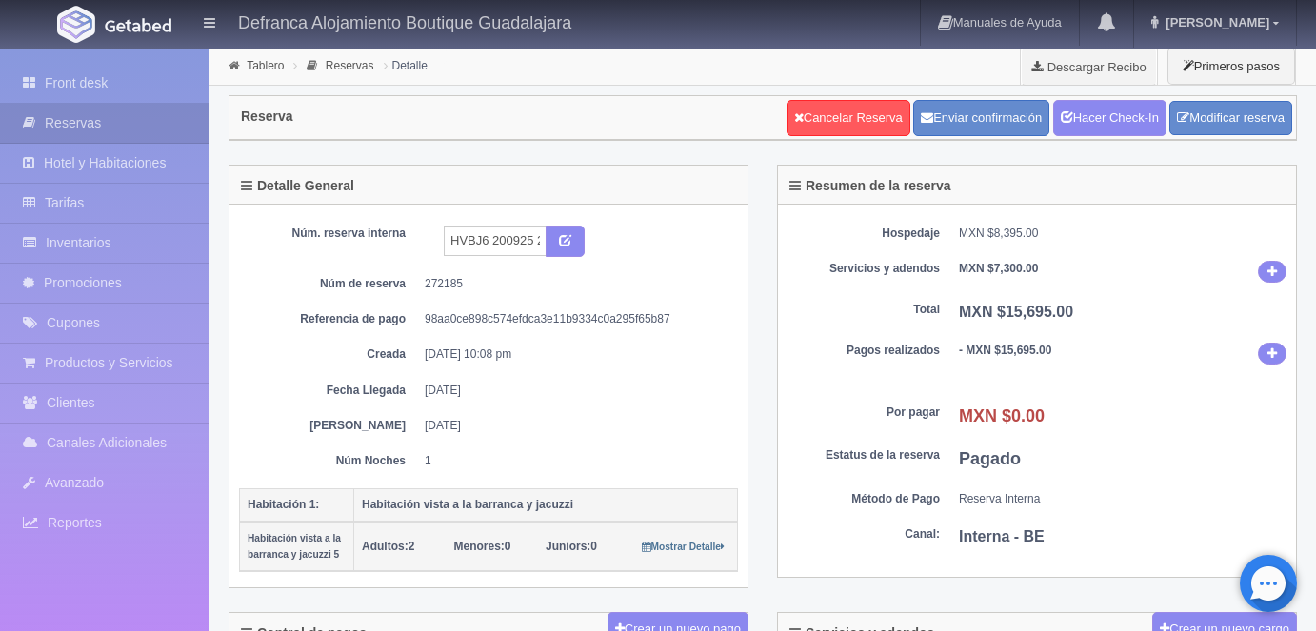
scroll to position [273, 0]
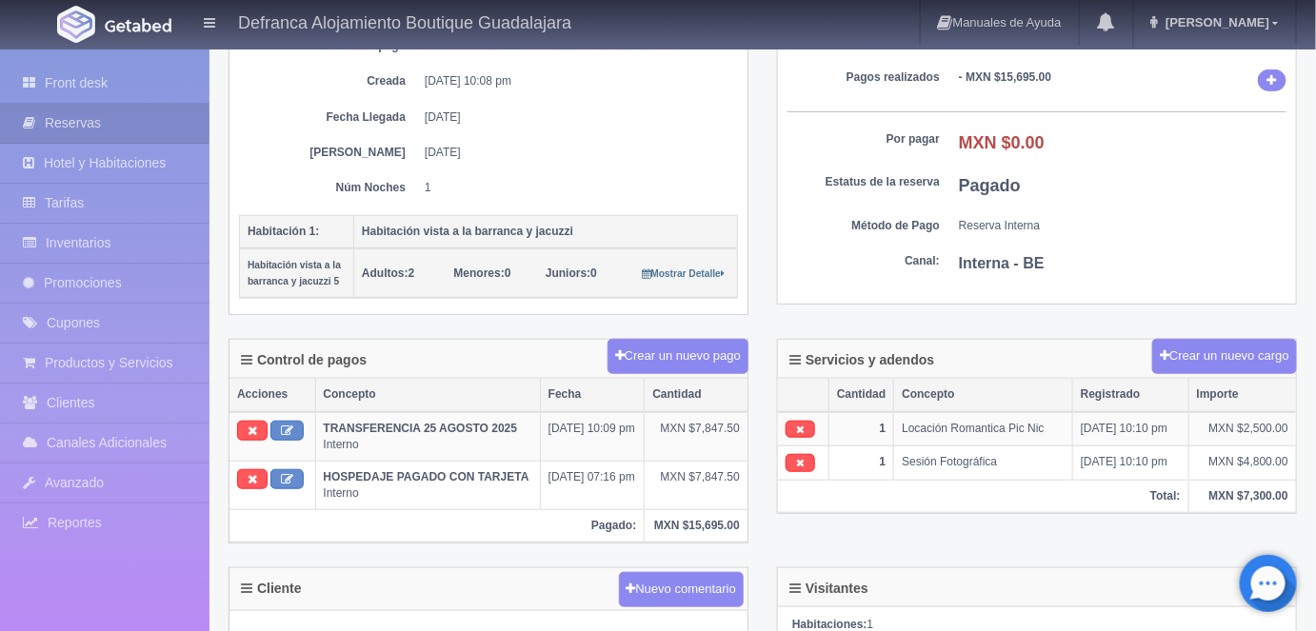
click at [873, 261] on dt "Canal:" at bounding box center [863, 261] width 152 height 16
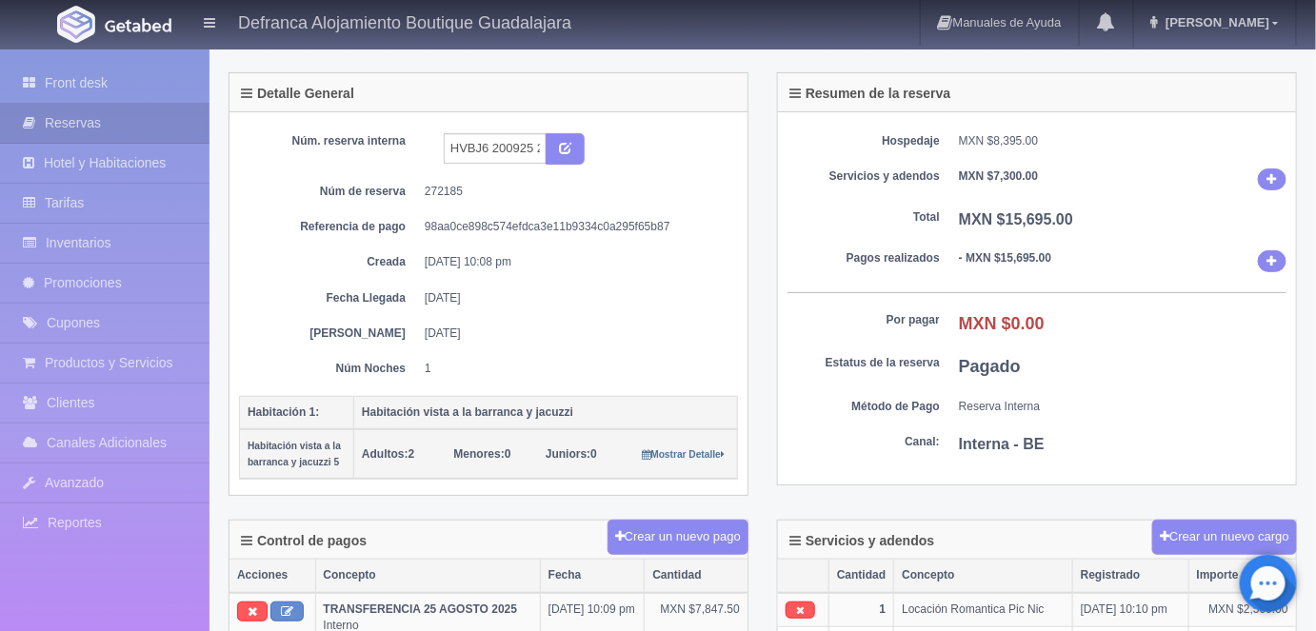
scroll to position [0, 0]
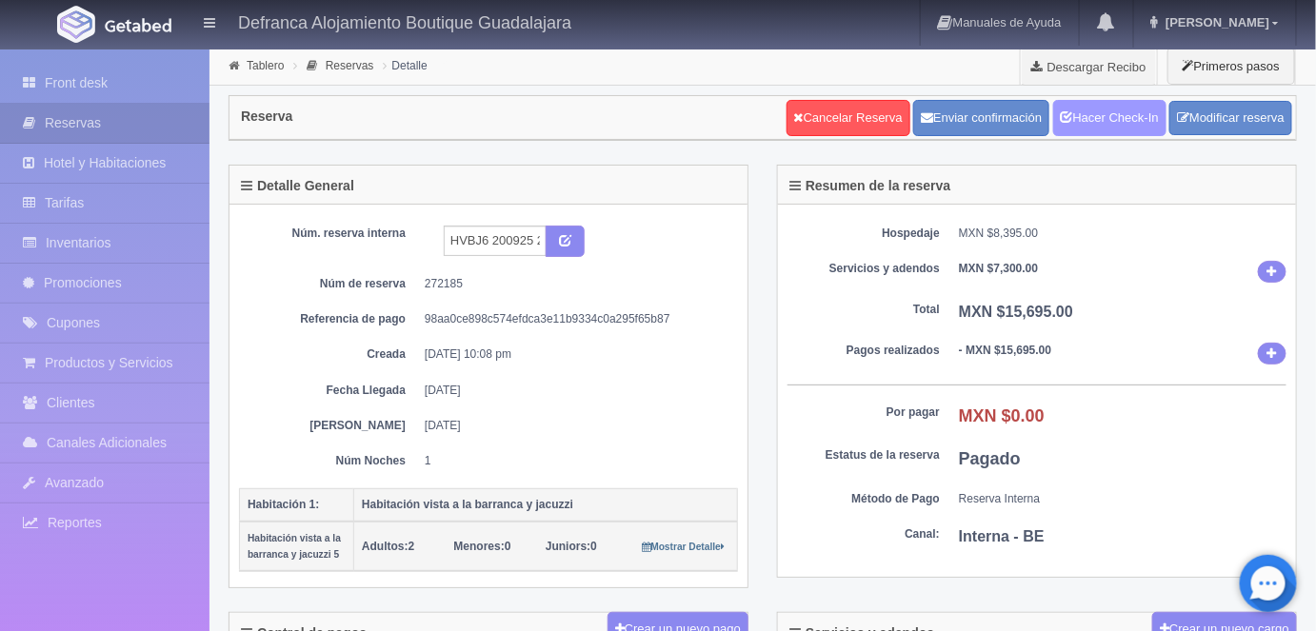
click at [1103, 113] on link "Hacer Check-In" at bounding box center [1109, 118] width 113 height 36
click at [257, 68] on link "Tablero" at bounding box center [265, 65] width 37 height 13
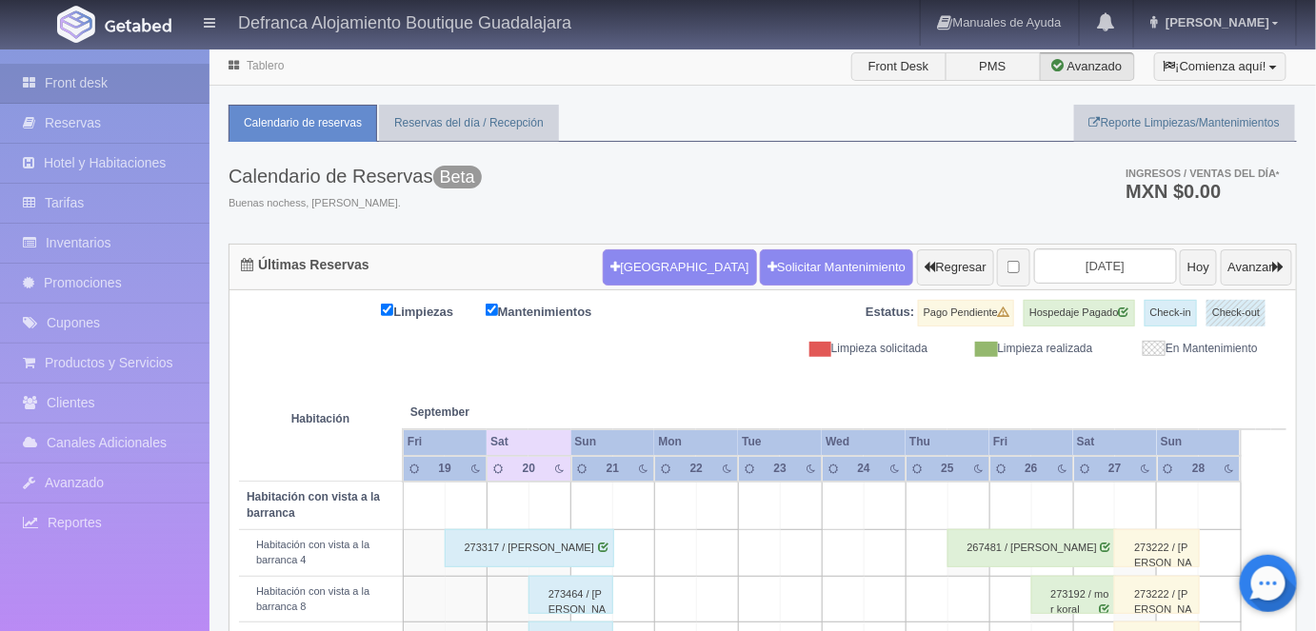
click at [267, 64] on link "Tablero" at bounding box center [265, 65] width 37 height 13
click at [248, 63] on link "Tablero" at bounding box center [265, 65] width 37 height 13
